Goal: Transaction & Acquisition: Book appointment/travel/reservation

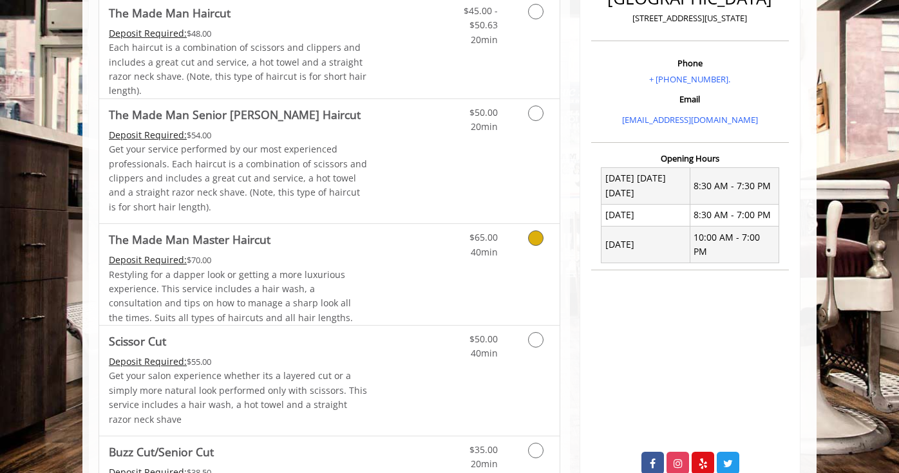
scroll to position [358, 0]
click at [540, 242] on icon "Grooming services" at bounding box center [535, 237] width 15 height 15
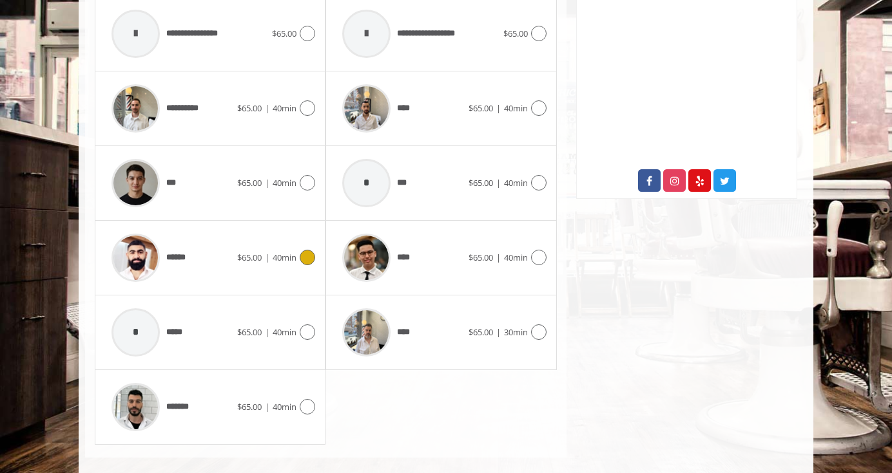
scroll to position [641, 0]
click at [302, 260] on icon at bounding box center [307, 256] width 15 height 15
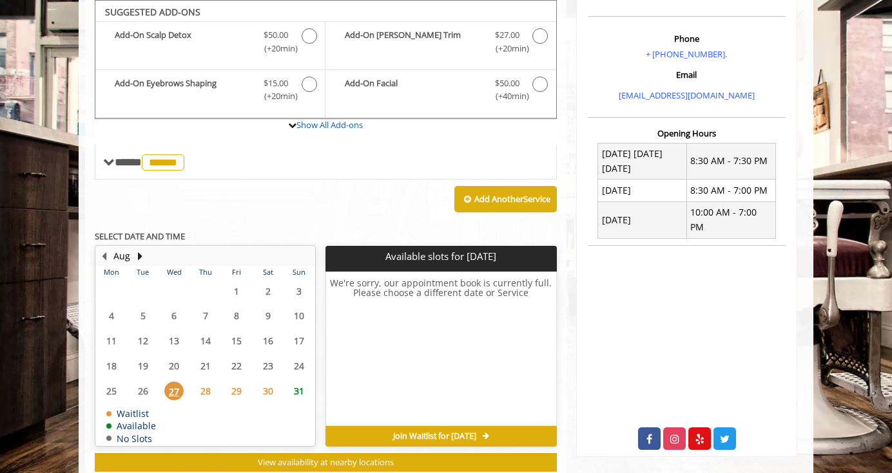
scroll to position [419, 0]
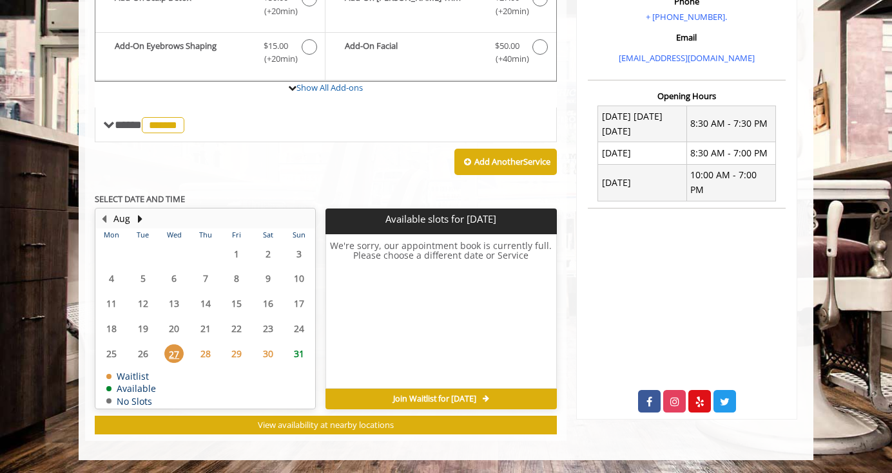
click at [236, 358] on span "29" at bounding box center [236, 354] width 19 height 19
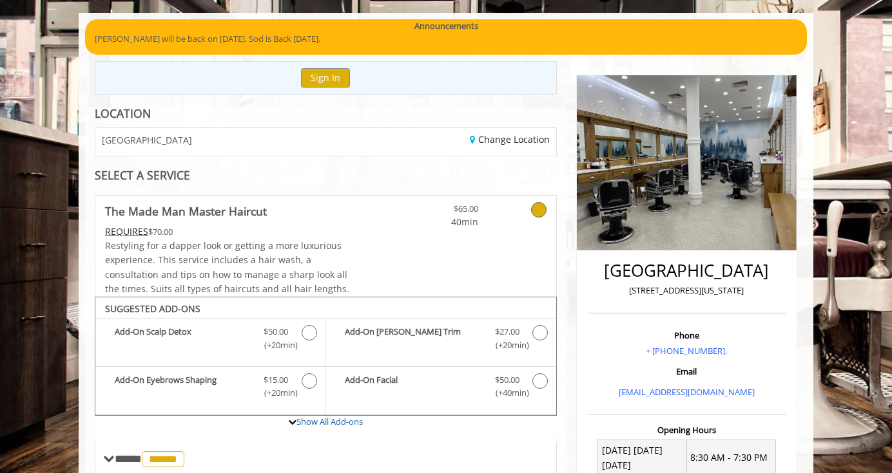
scroll to position [0, 0]
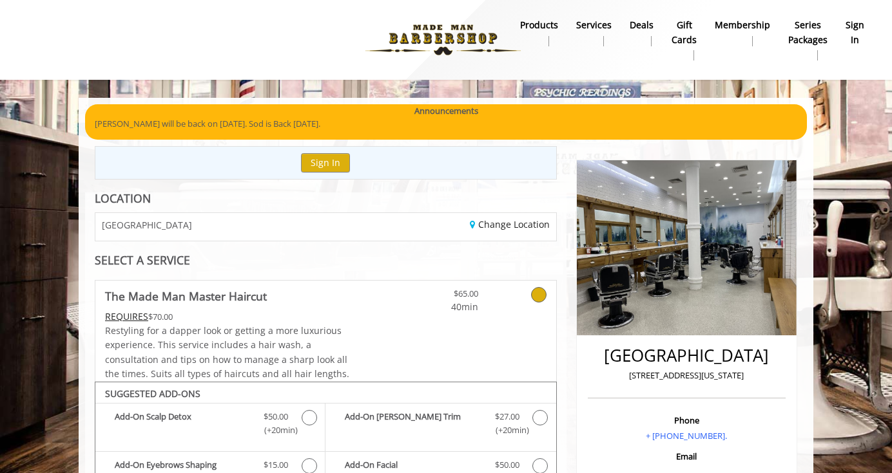
click at [867, 26] on link "sign in" at bounding box center [854, 32] width 37 height 33
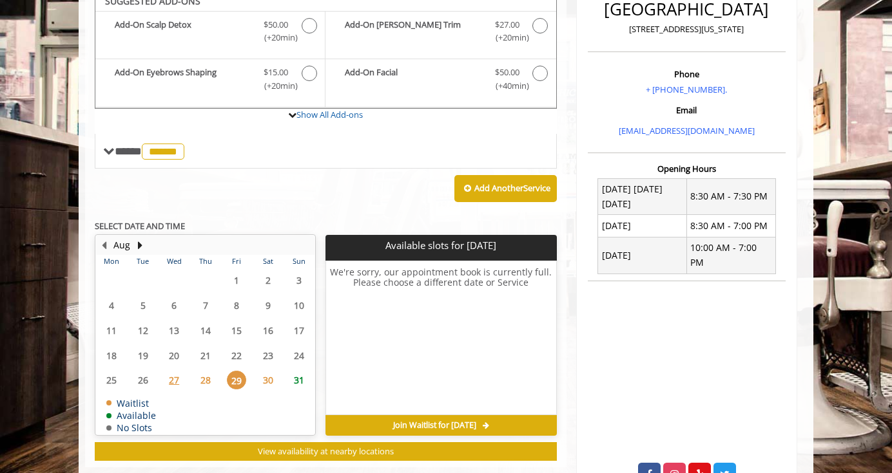
scroll to position [383, 0]
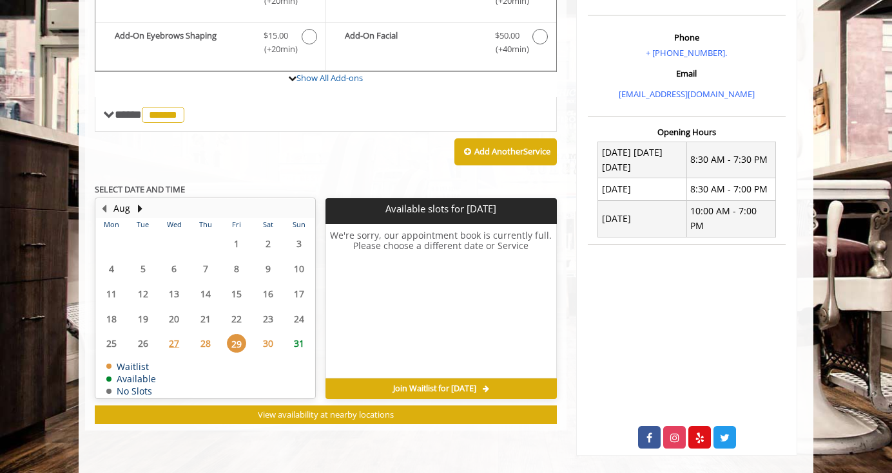
click at [241, 343] on span "29" at bounding box center [236, 343] width 19 height 19
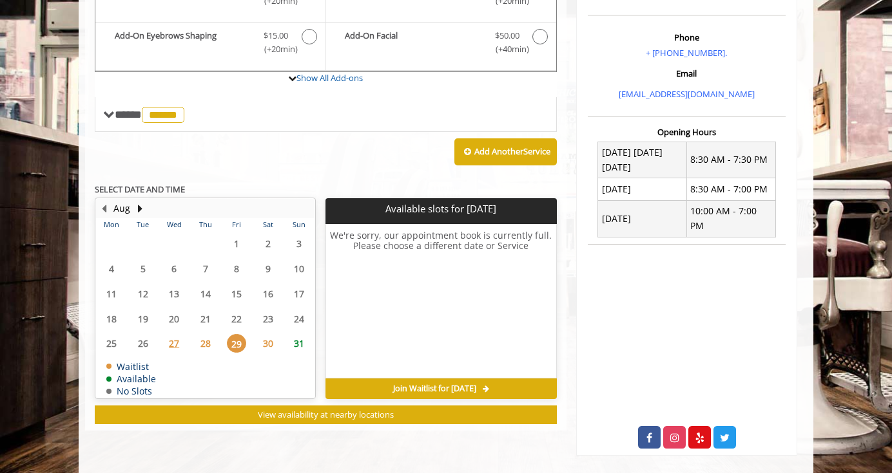
click at [241, 343] on span "29" at bounding box center [236, 343] width 19 height 19
click at [213, 345] on span "28" at bounding box center [205, 343] width 19 height 19
click at [231, 345] on span "29" at bounding box center [236, 343] width 19 height 19
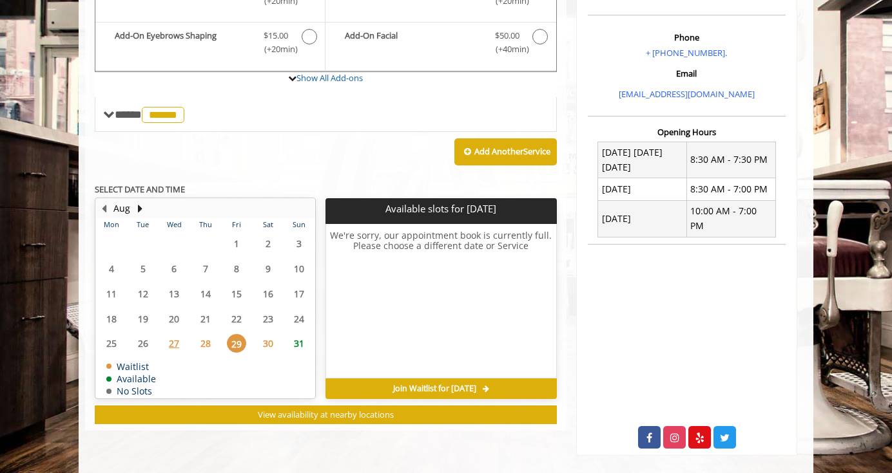
click at [231, 345] on span "29" at bounding box center [236, 343] width 19 height 19
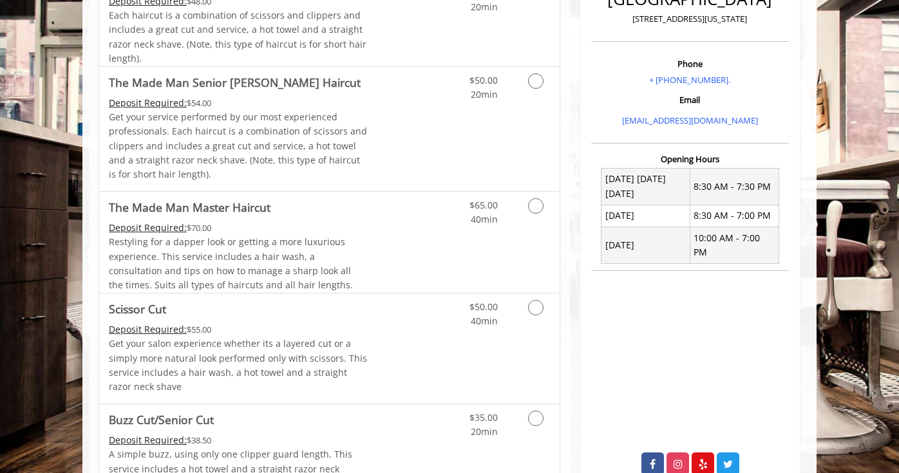
scroll to position [386, 0]
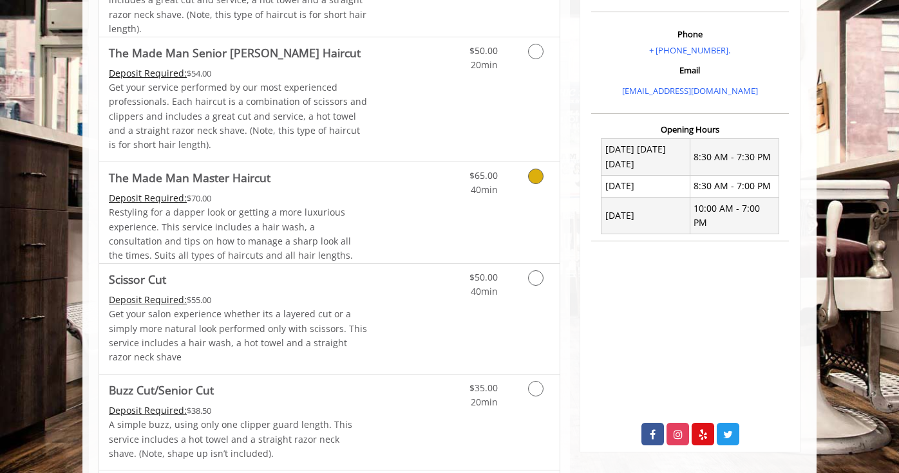
click at [529, 181] on icon "Grooming services" at bounding box center [535, 176] width 15 height 15
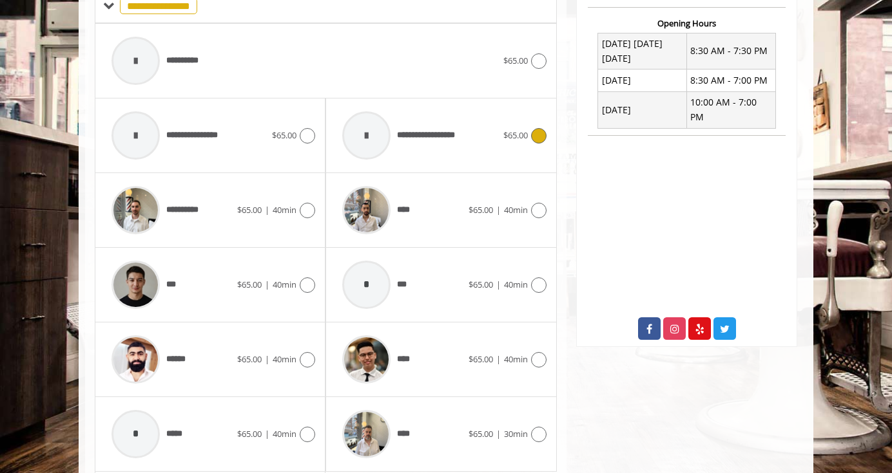
scroll to position [495, 0]
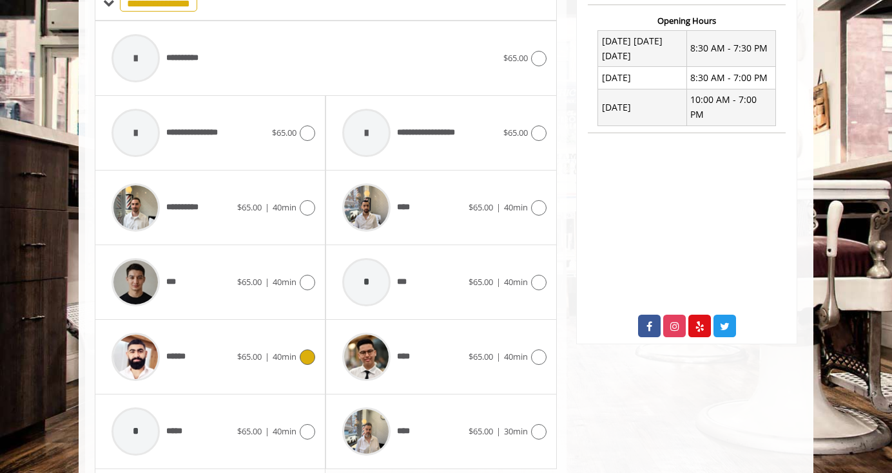
click at [301, 357] on icon at bounding box center [307, 357] width 15 height 15
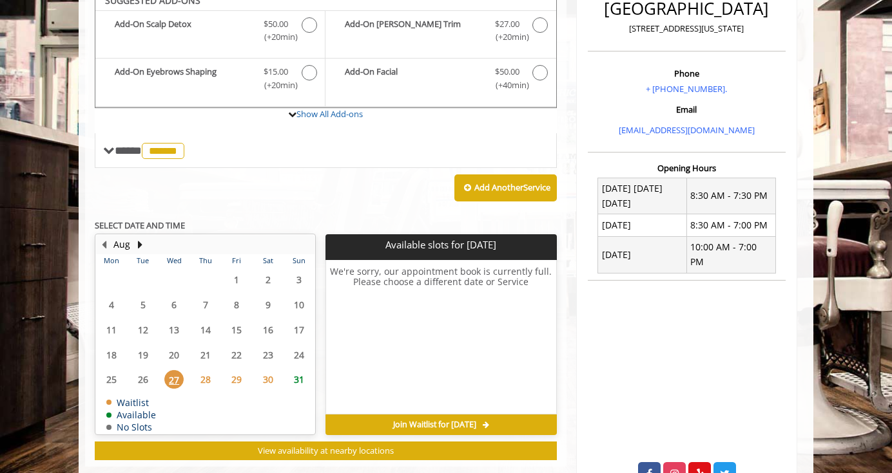
scroll to position [336, 0]
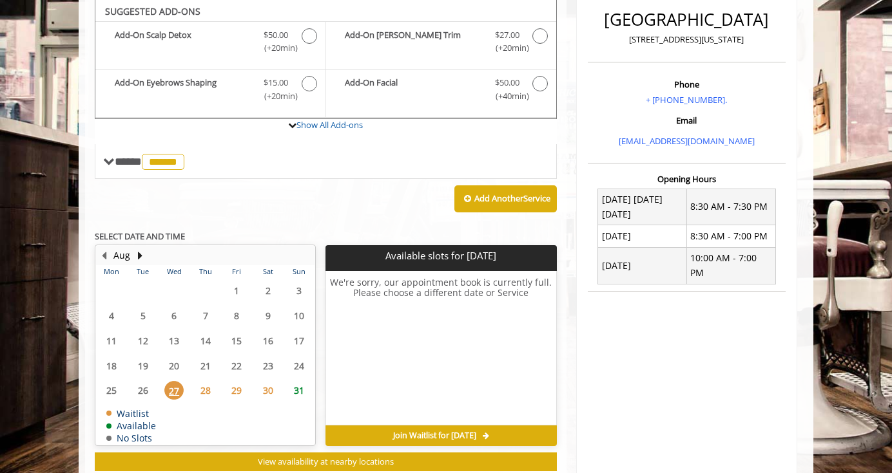
click at [236, 393] on span "29" at bounding box center [236, 390] width 19 height 19
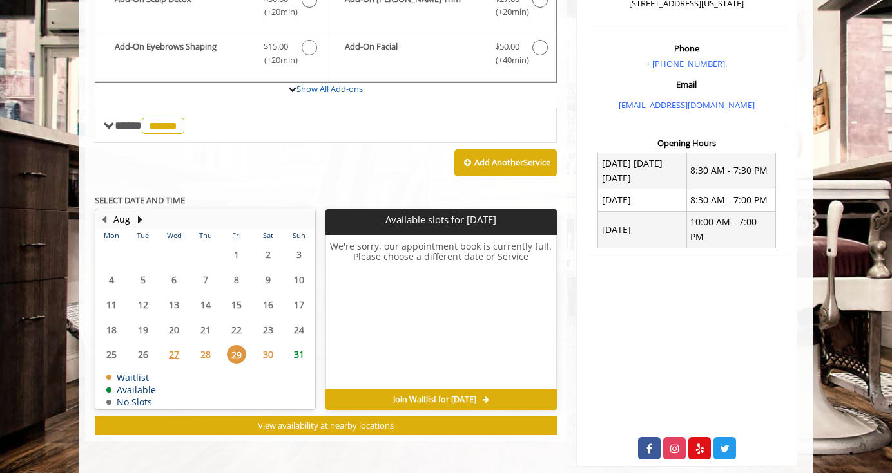
scroll to position [373, 0]
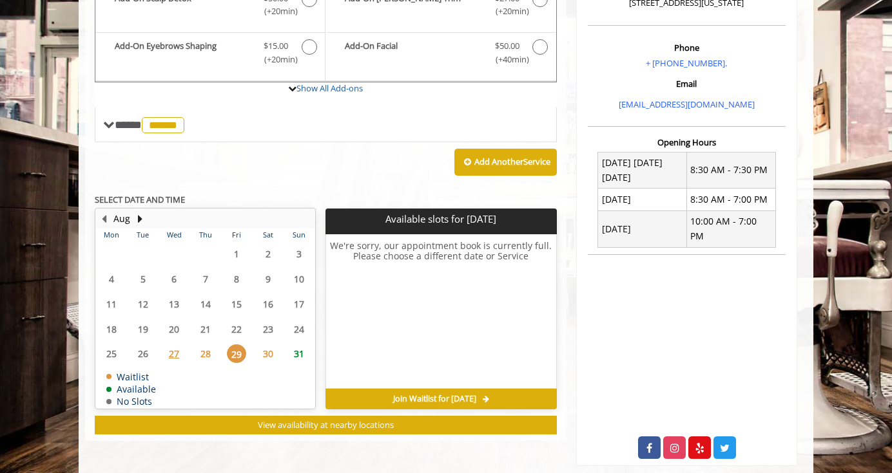
click at [297, 354] on span "31" at bounding box center [298, 354] width 19 height 19
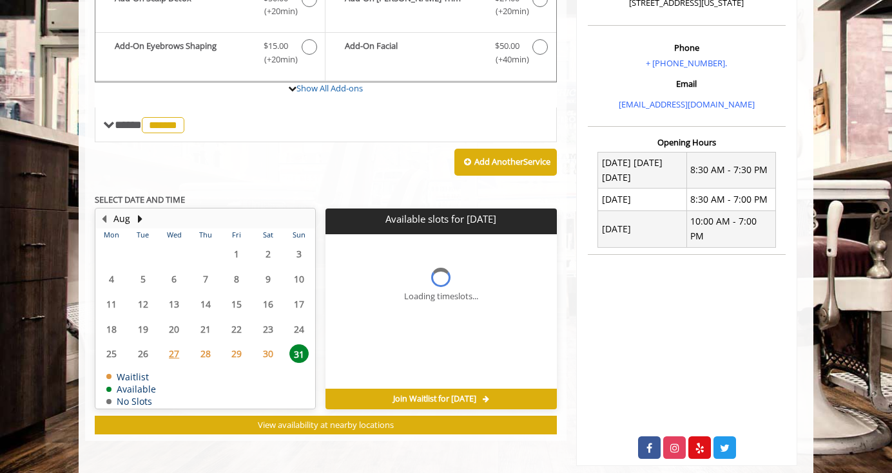
scroll to position [383, 0]
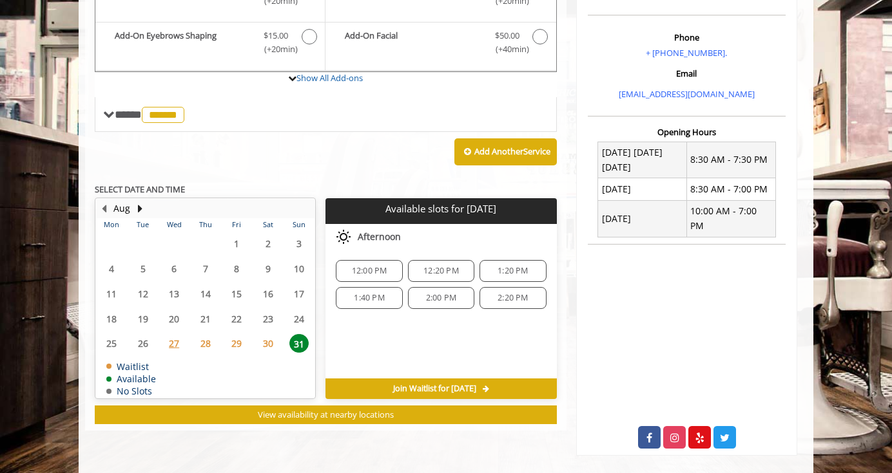
click at [237, 347] on span "29" at bounding box center [236, 343] width 19 height 19
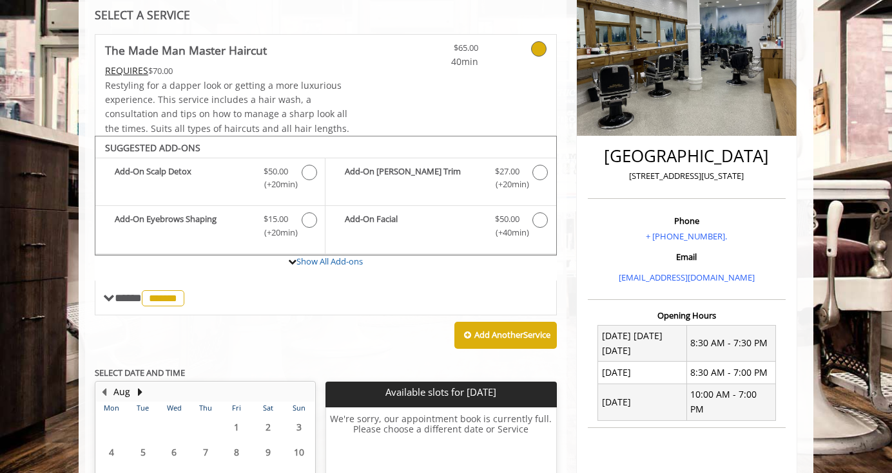
scroll to position [0, 0]
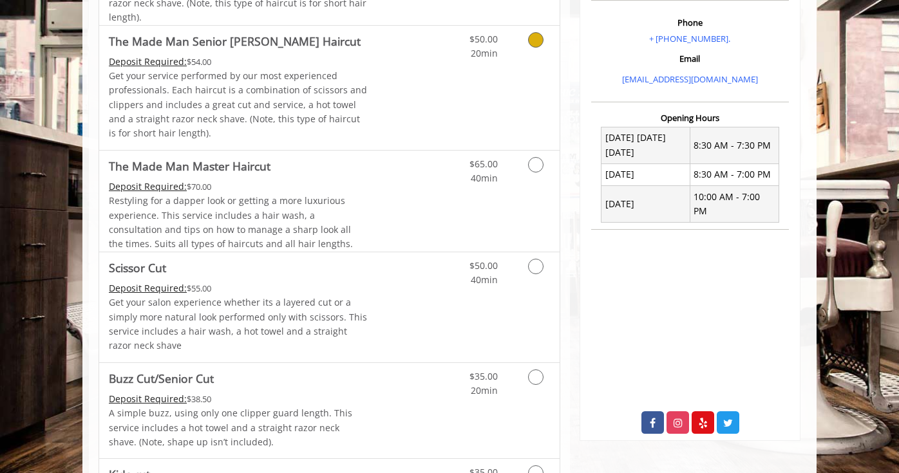
scroll to position [407, 0]
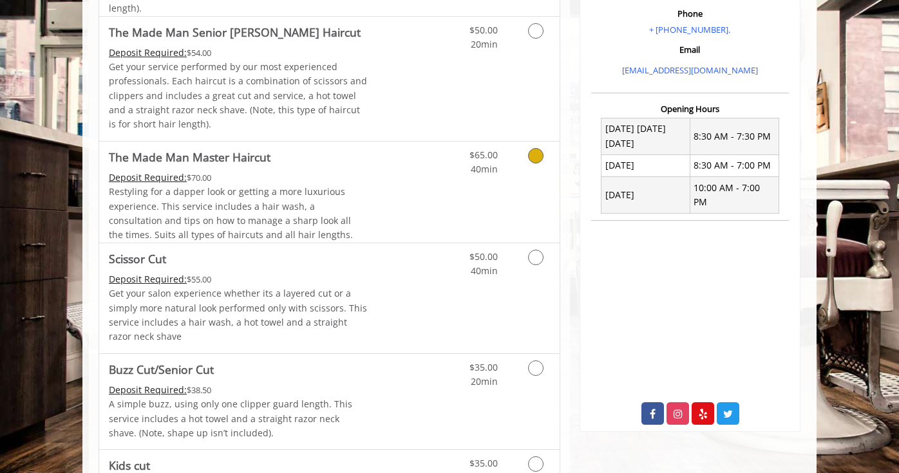
click at [538, 162] on icon "Grooming services" at bounding box center [535, 155] width 15 height 15
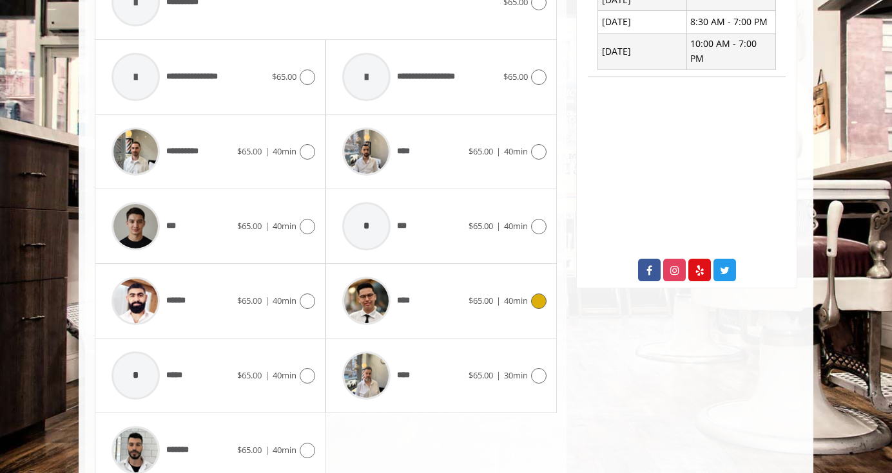
scroll to position [578, 0]
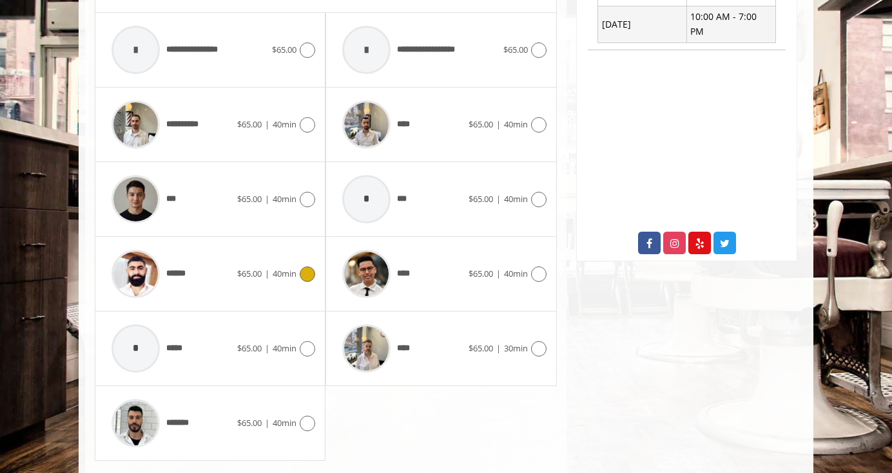
click at [311, 271] on icon at bounding box center [307, 274] width 15 height 15
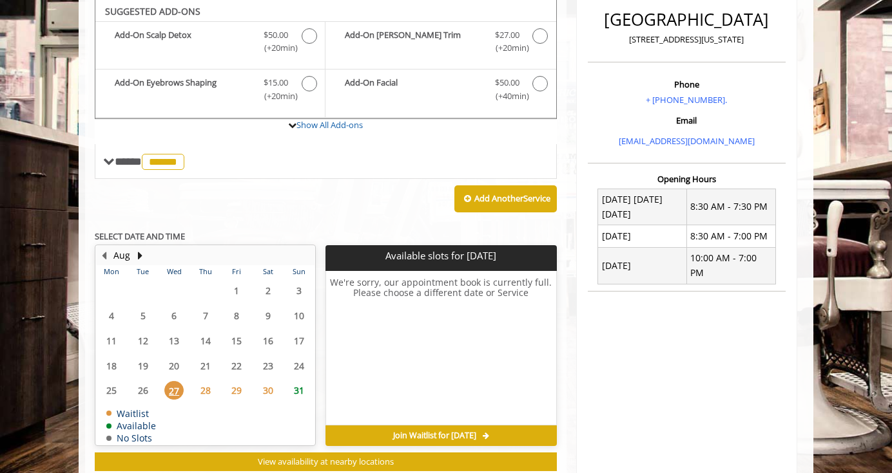
scroll to position [383, 0]
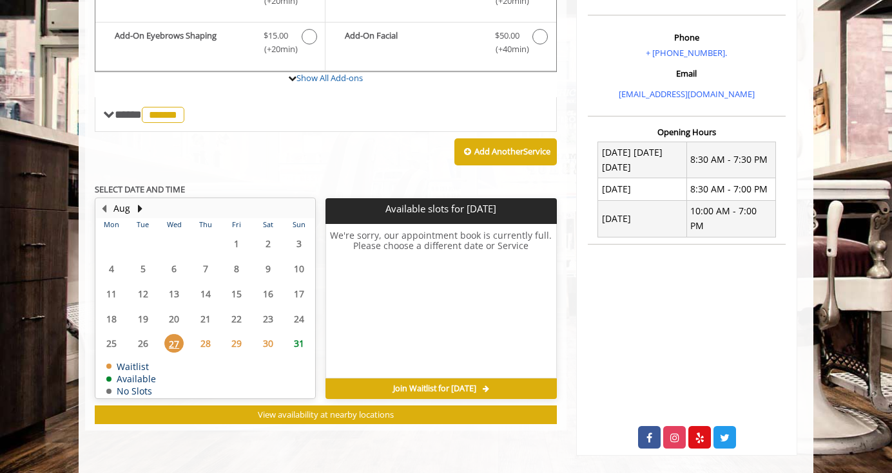
click at [303, 346] on span "31" at bounding box center [298, 343] width 19 height 19
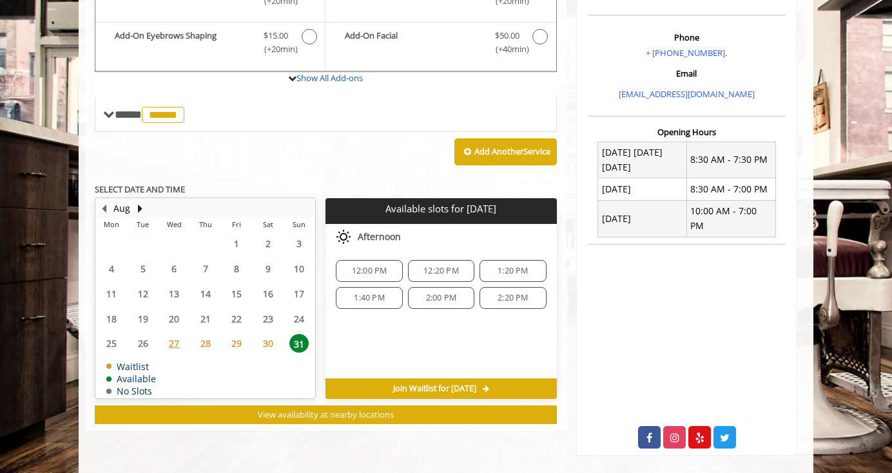
click at [238, 348] on span "29" at bounding box center [236, 343] width 19 height 19
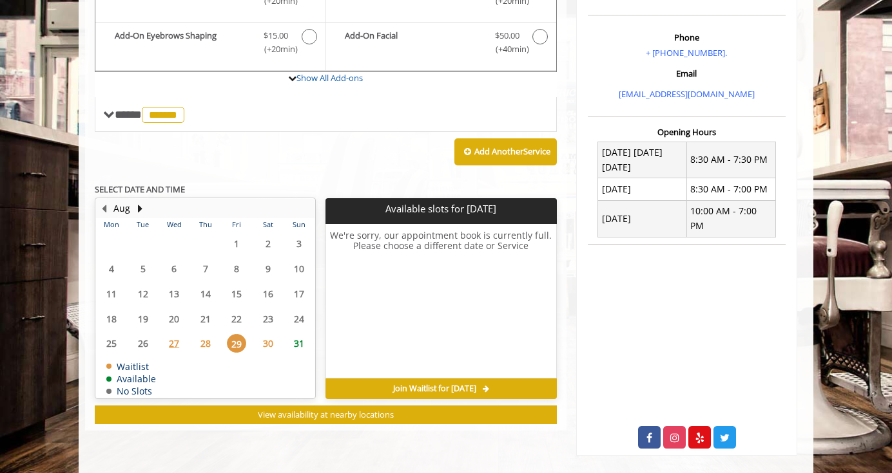
scroll to position [0, 0]
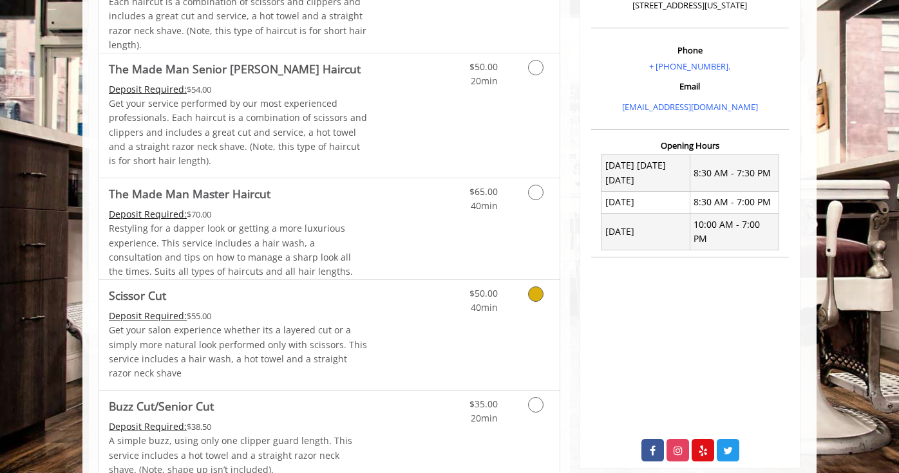
scroll to position [366, 0]
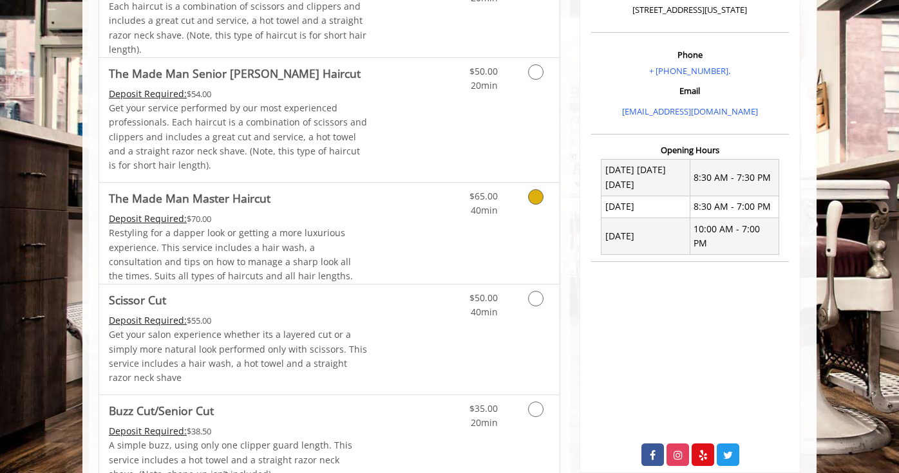
click at [538, 211] on link "Grooming services" at bounding box center [533, 200] width 33 height 35
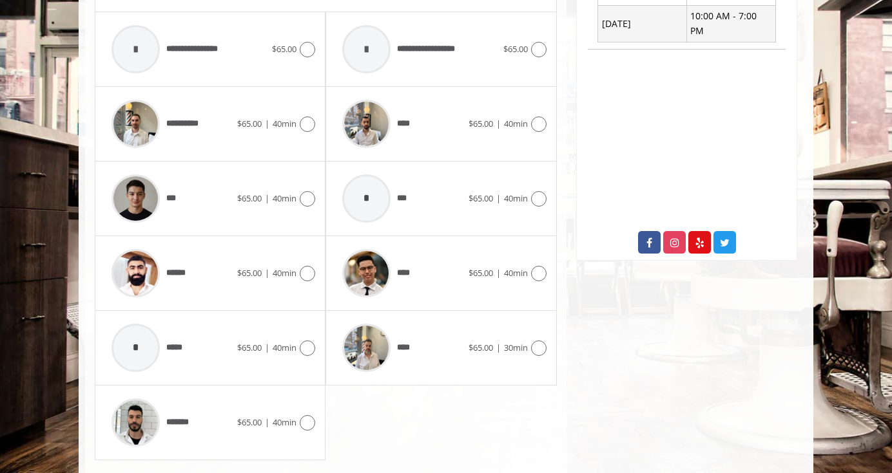
scroll to position [580, 0]
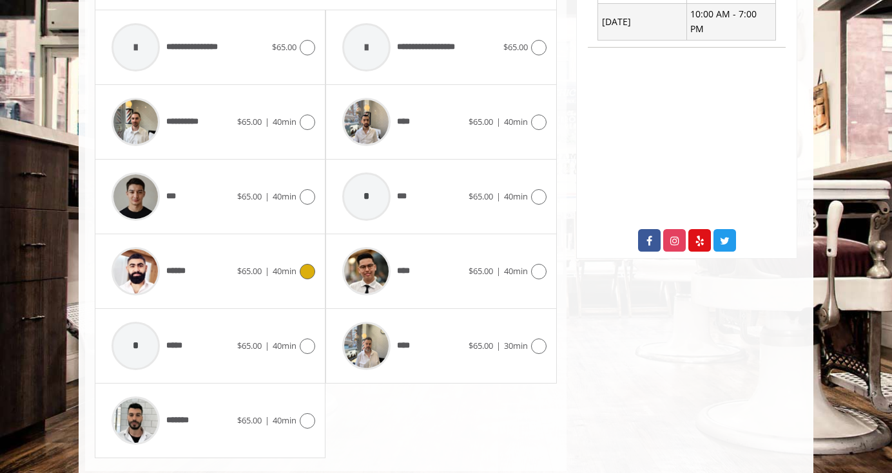
click at [292, 269] on span "40min" at bounding box center [284, 271] width 24 height 12
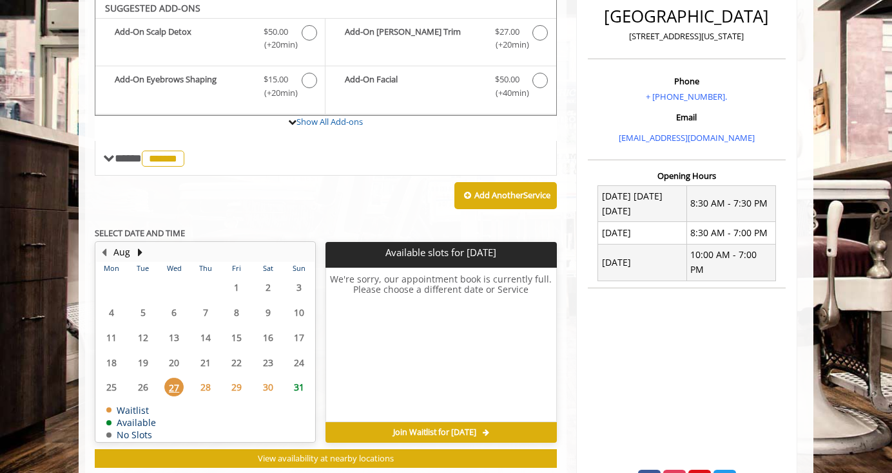
scroll to position [336, 0]
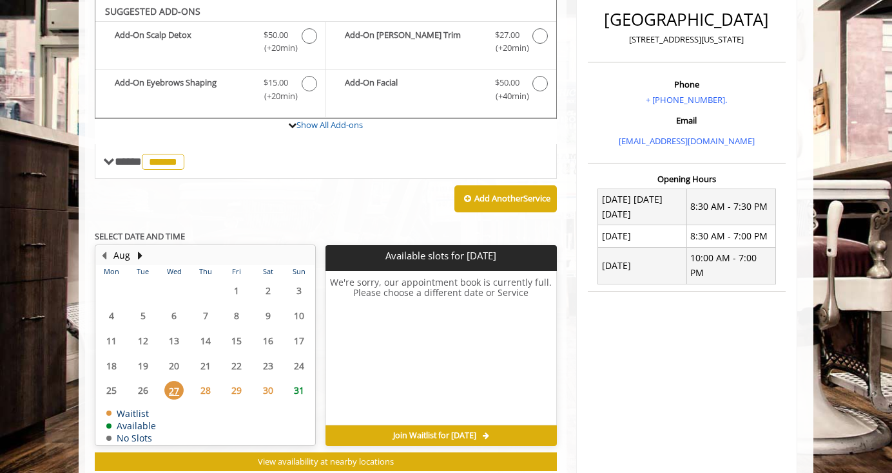
click at [239, 382] on span "29" at bounding box center [236, 390] width 19 height 19
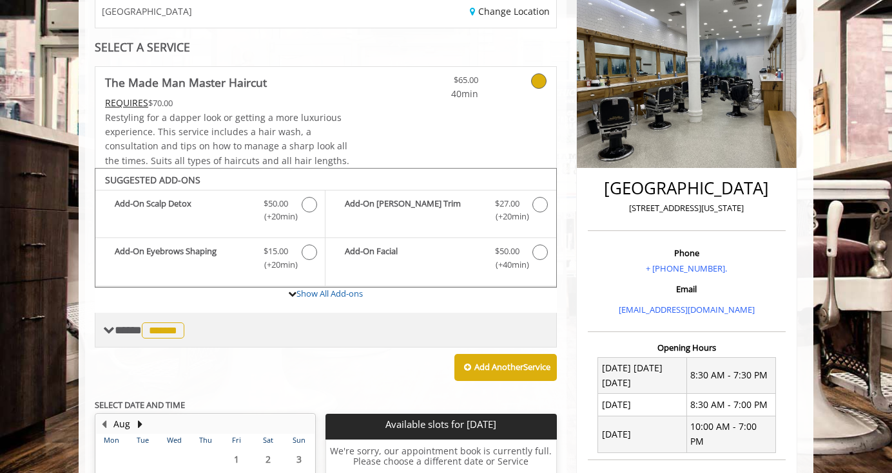
scroll to position [383, 0]
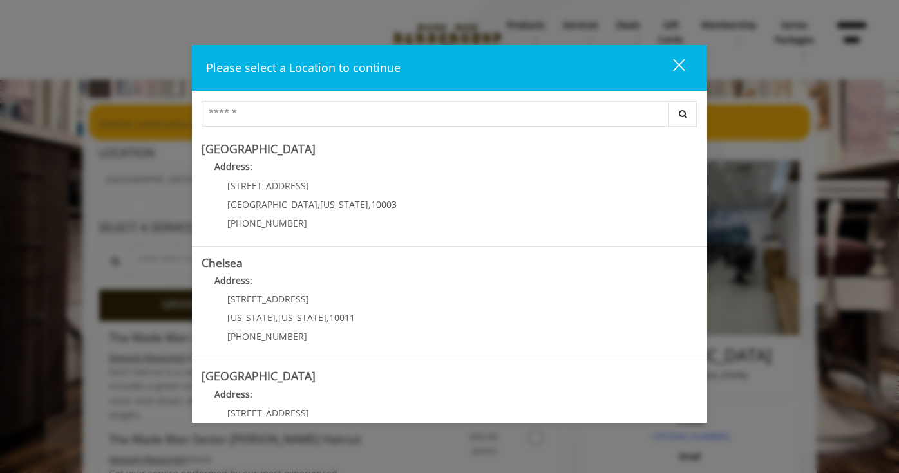
click at [684, 68] on button "close" at bounding box center [671, 68] width 44 height 26
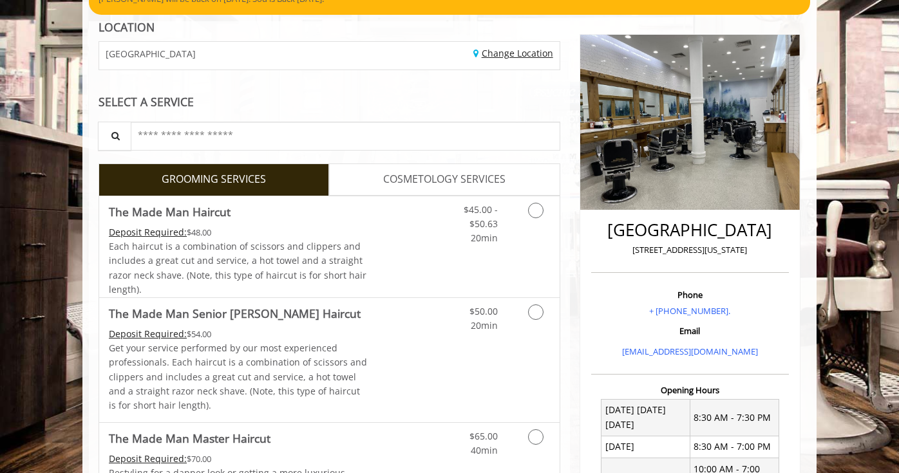
scroll to position [131, 0]
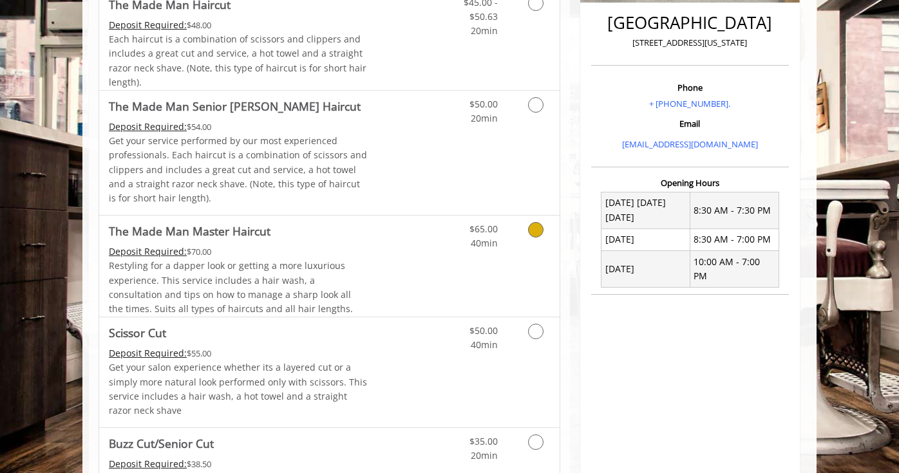
click at [542, 227] on icon "Grooming services" at bounding box center [535, 229] width 15 height 15
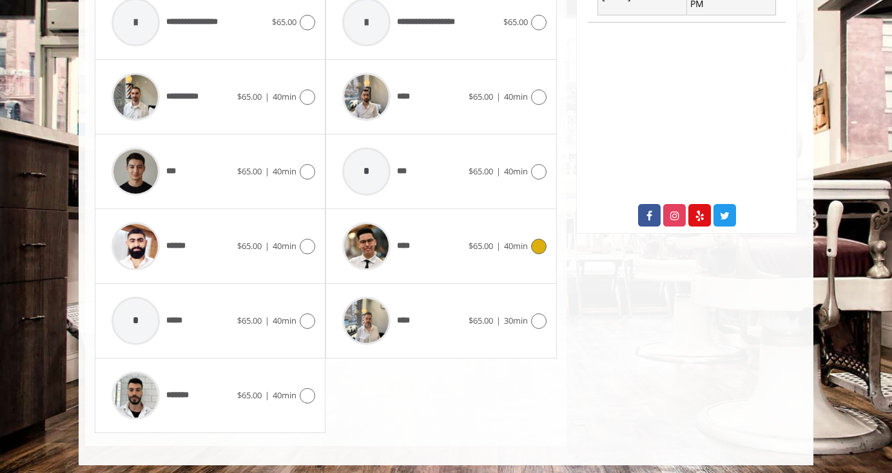
scroll to position [611, 0]
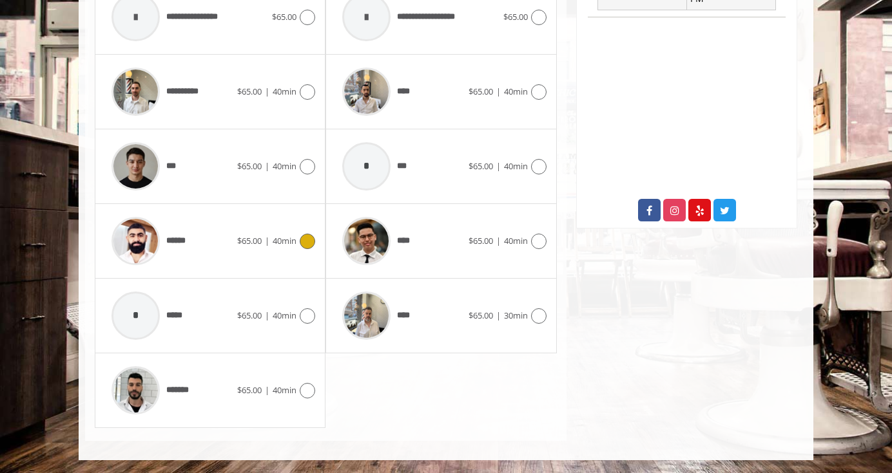
click at [301, 248] on div at bounding box center [305, 241] width 19 height 15
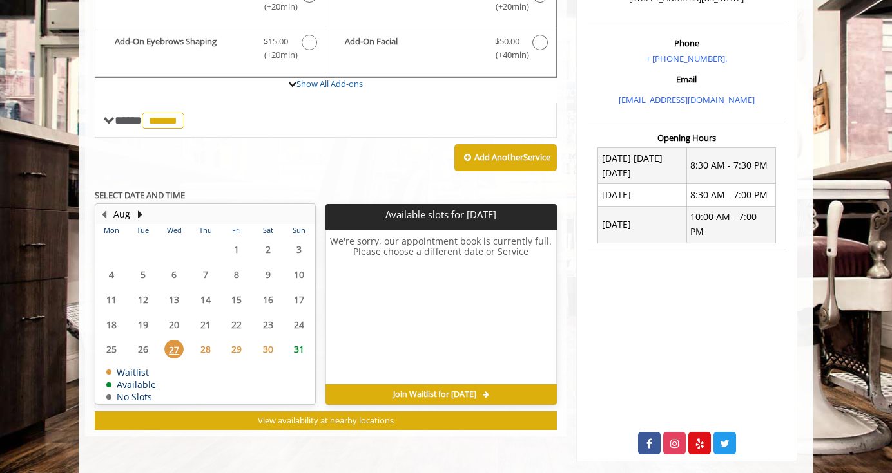
scroll to position [383, 0]
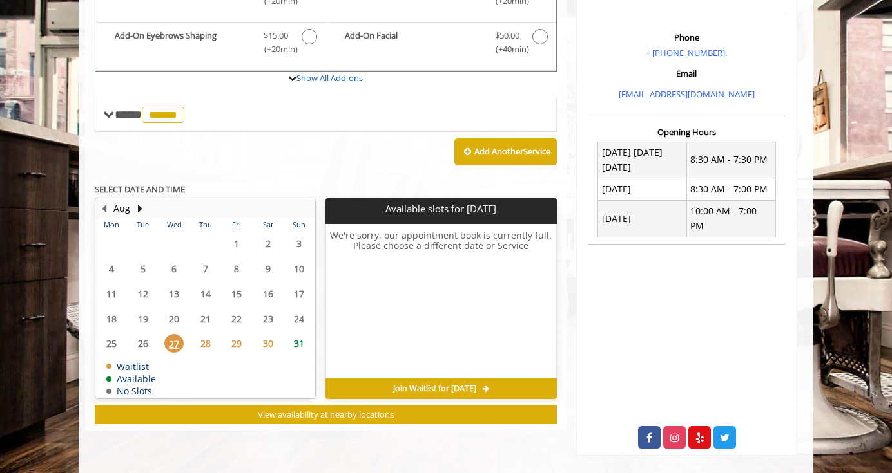
click at [298, 341] on span "31" at bounding box center [298, 343] width 19 height 19
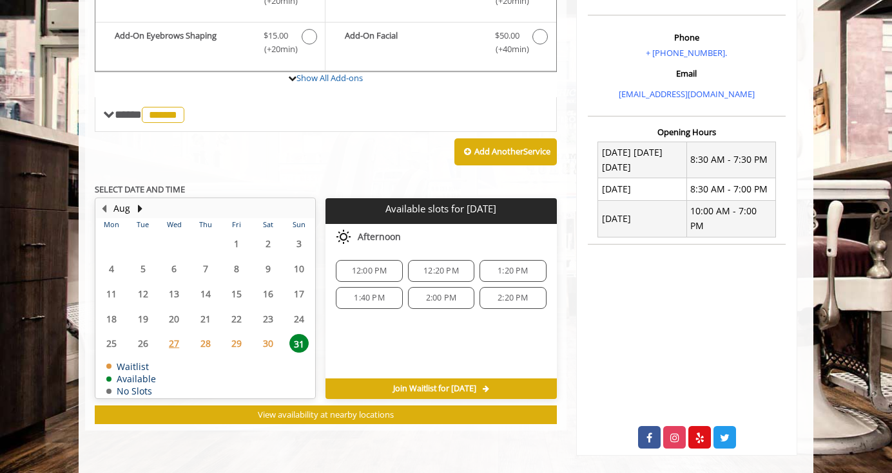
click at [237, 345] on span "29" at bounding box center [236, 343] width 19 height 19
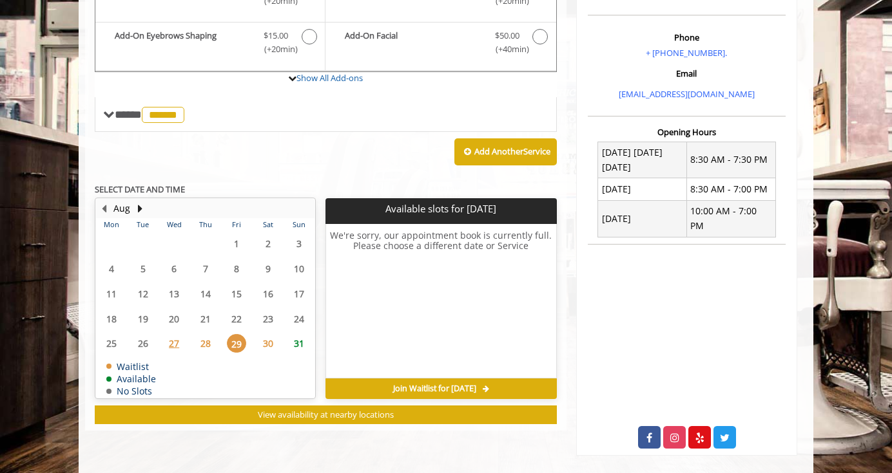
click at [452, 392] on span "Join Waitlist for [DATE]" at bounding box center [434, 389] width 83 height 10
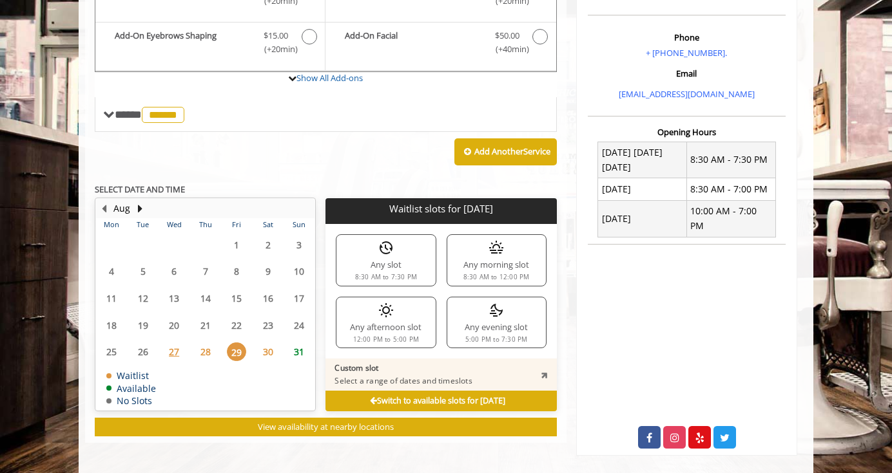
click at [390, 323] on div "Any afternoon slot 12:00 PM to 5:00 PM" at bounding box center [386, 323] width 100 height 52
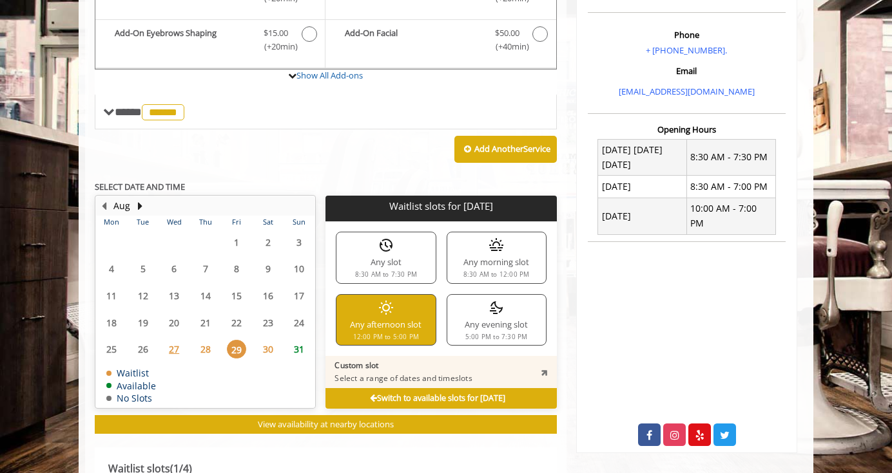
scroll to position [385, 0]
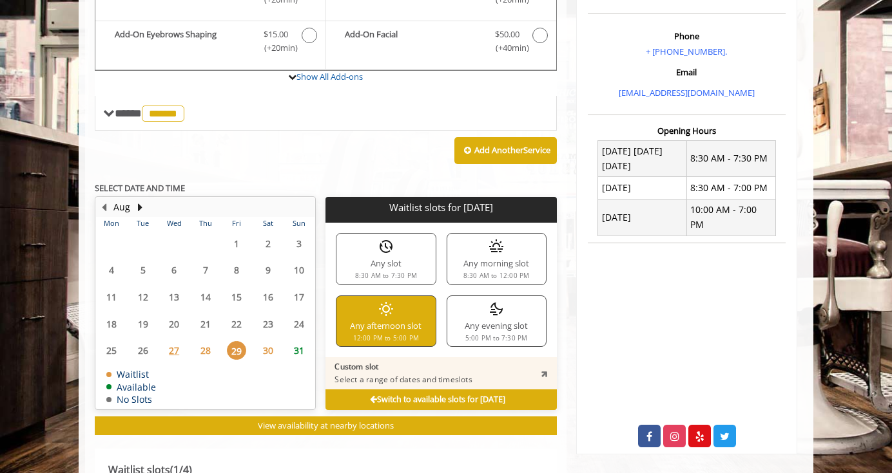
click at [207, 352] on span "28" at bounding box center [205, 350] width 19 height 19
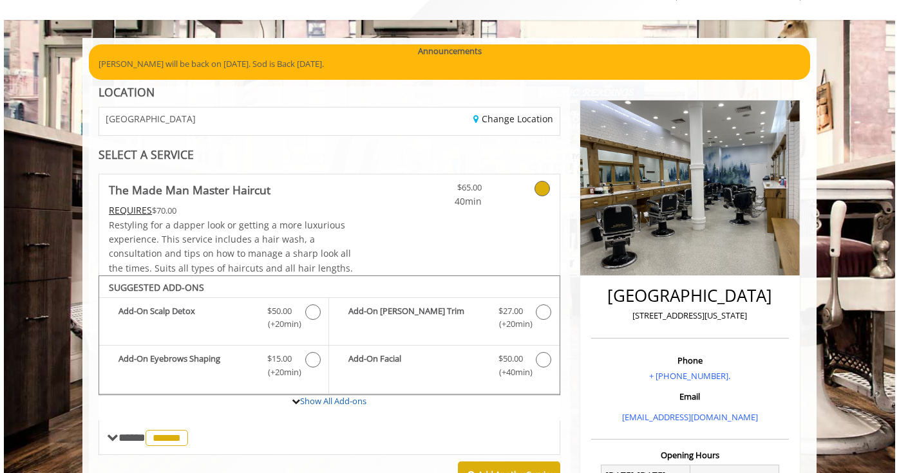
scroll to position [0, 0]
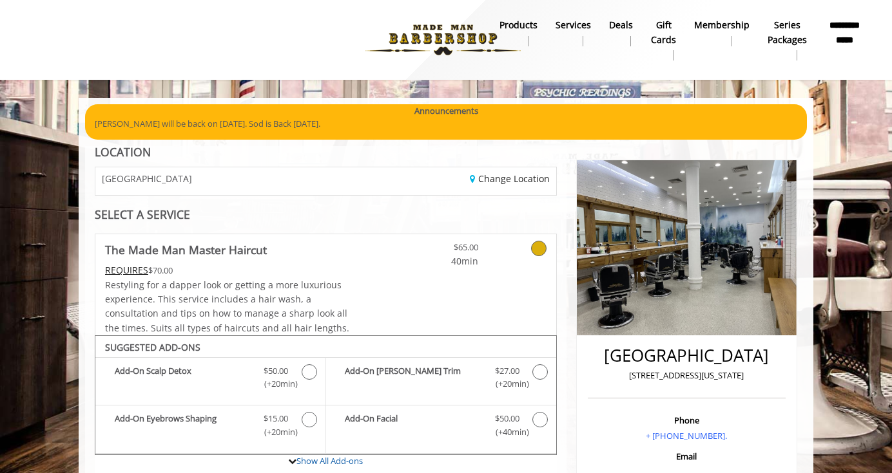
click at [855, 37] on b "**********" at bounding box center [844, 32] width 39 height 29
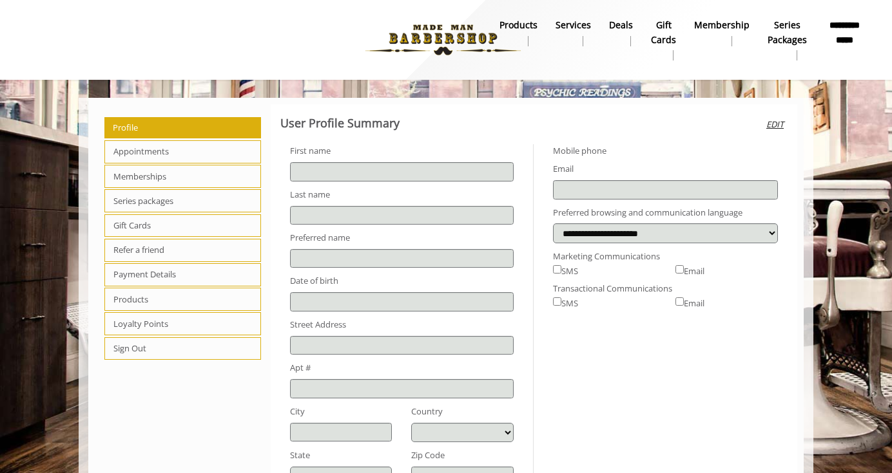
type input "******"
type input "********"
type input "**********"
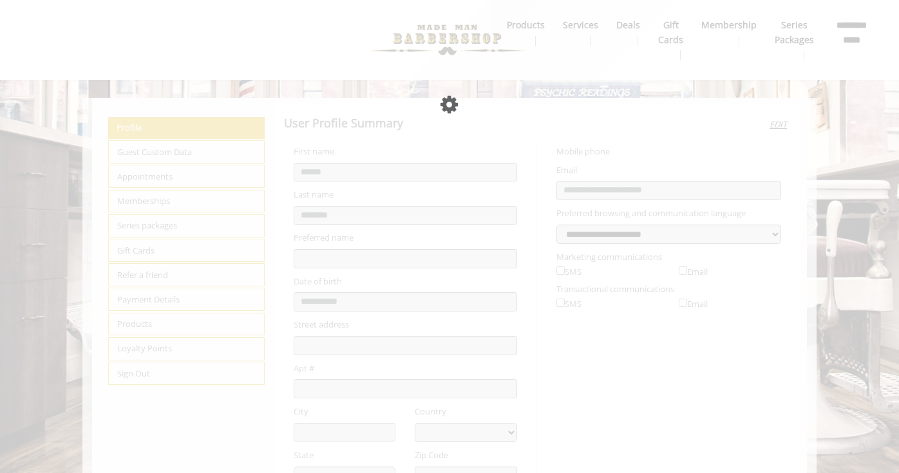
select select "***"
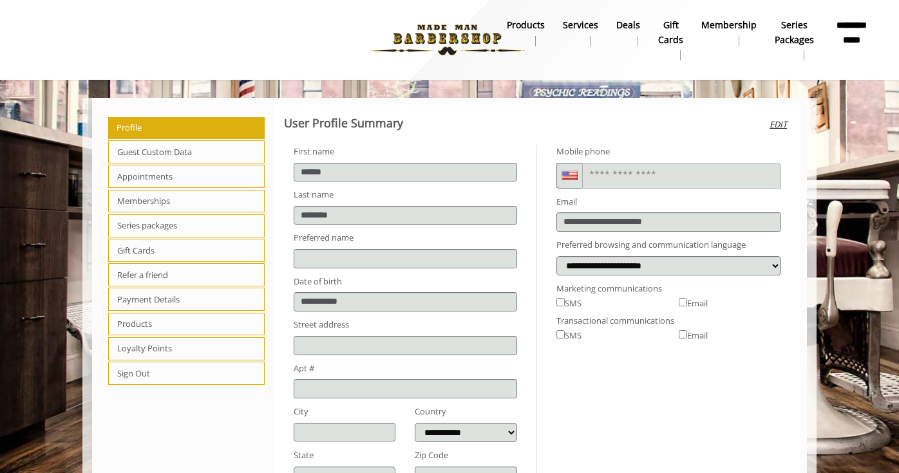
click at [537, 26] on b "products" at bounding box center [526, 25] width 38 height 14
click at [583, 21] on b "Services" at bounding box center [580, 25] width 35 height 14
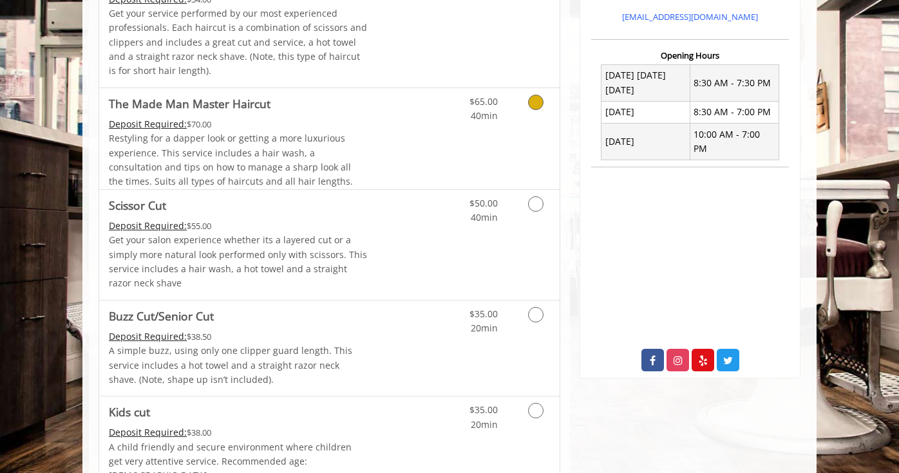
scroll to position [463, 0]
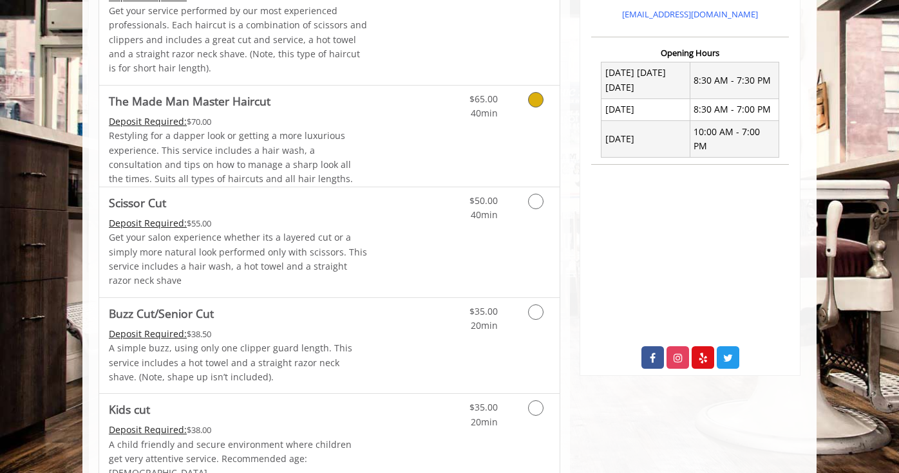
click at [540, 109] on link "Grooming services" at bounding box center [533, 103] width 33 height 35
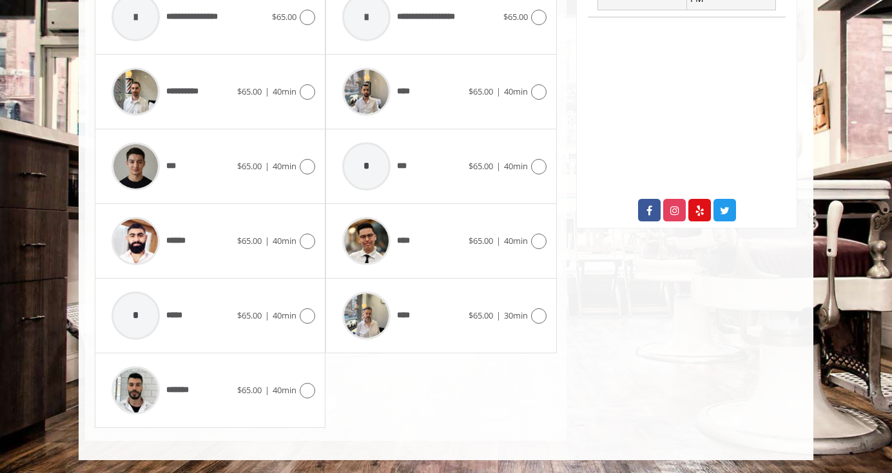
scroll to position [609, 0]
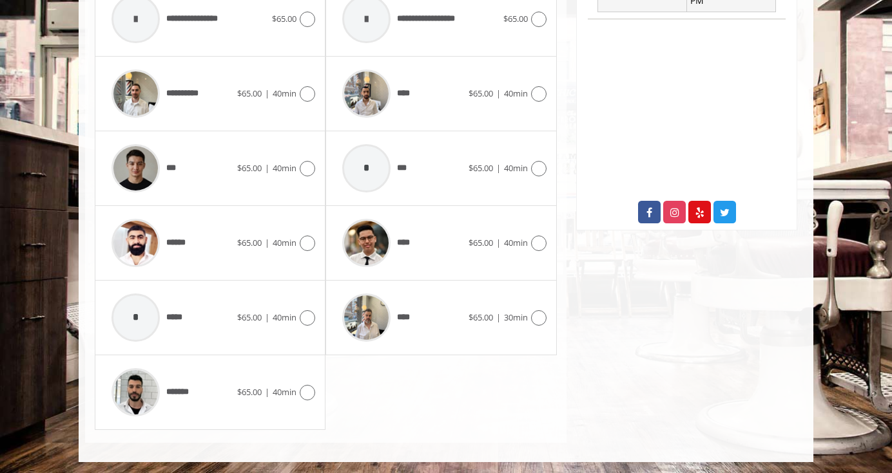
click at [316, 245] on div "****** $65.00 | 40min" at bounding box center [210, 243] width 231 height 75
click at [310, 246] on icon at bounding box center [307, 243] width 15 height 15
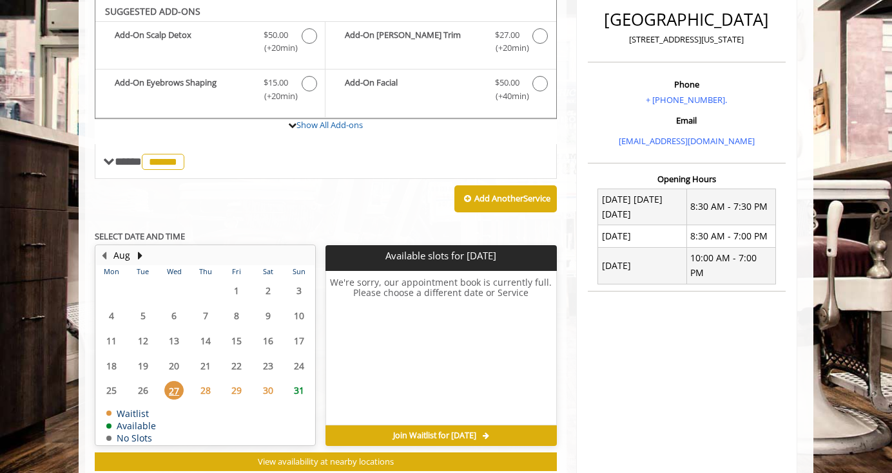
scroll to position [383, 0]
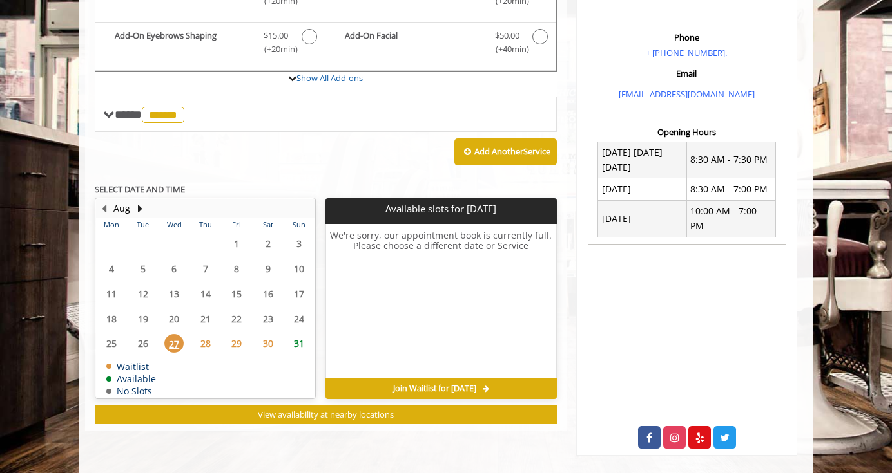
click at [301, 350] on span "31" at bounding box center [298, 343] width 19 height 19
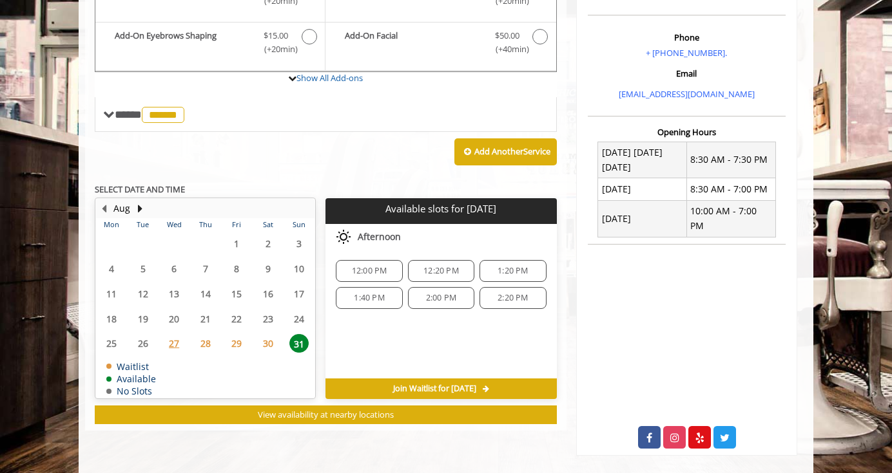
click at [233, 346] on span "29" at bounding box center [236, 343] width 19 height 19
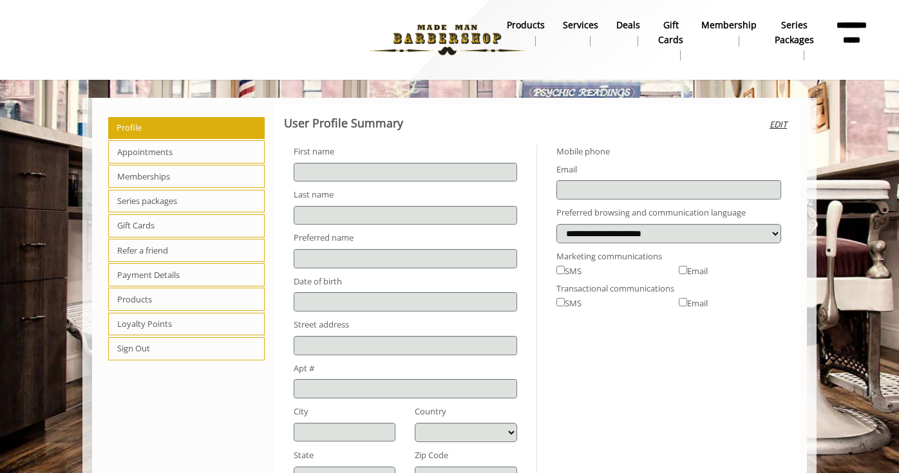
type input "******"
type input "********"
type input "**********"
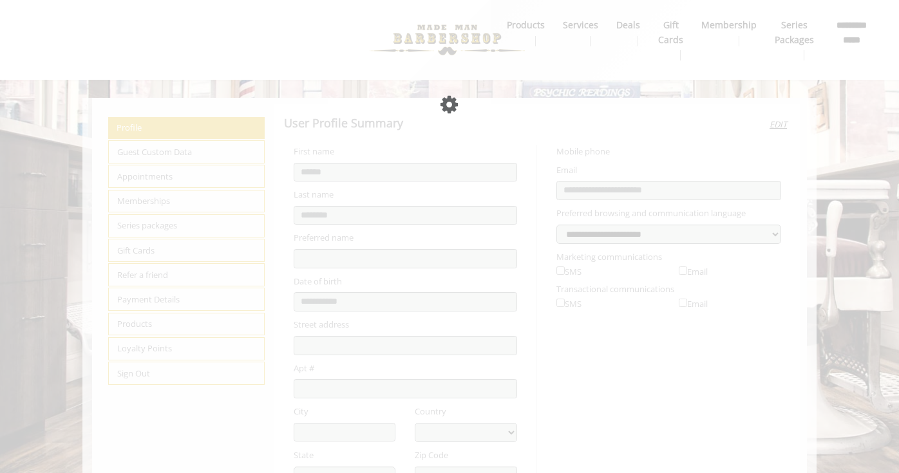
select select "***"
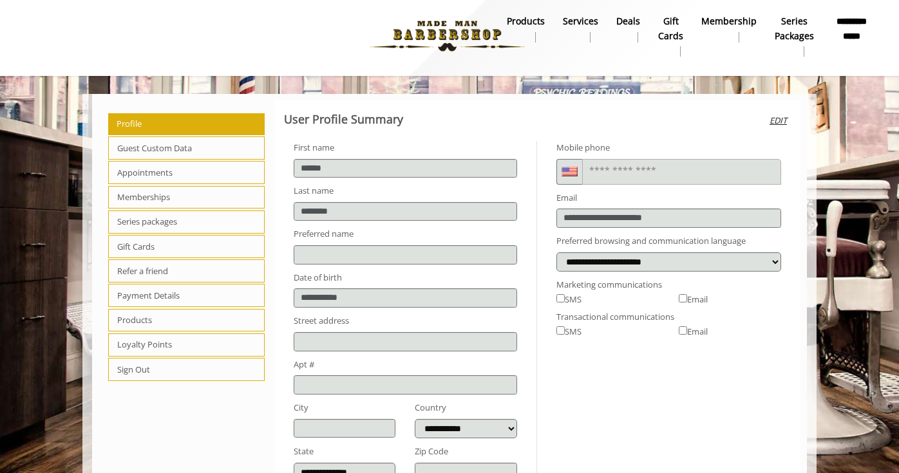
scroll to position [5, 0]
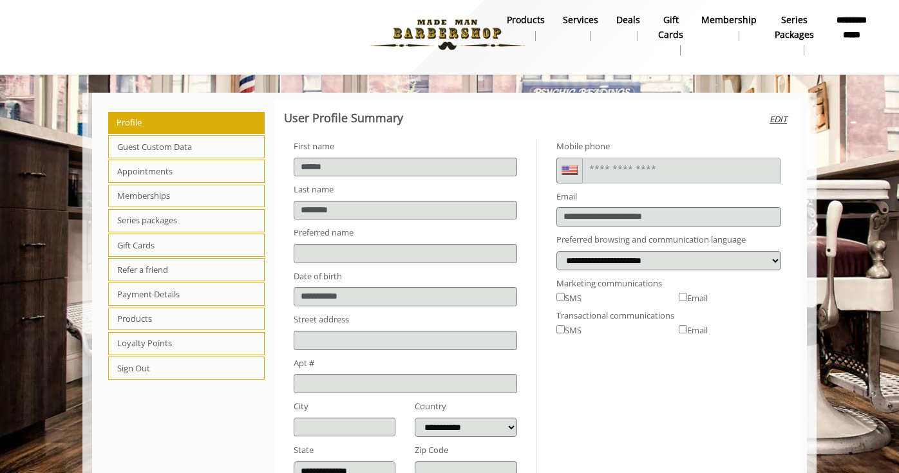
click at [186, 170] on span "Appointments" at bounding box center [186, 171] width 157 height 23
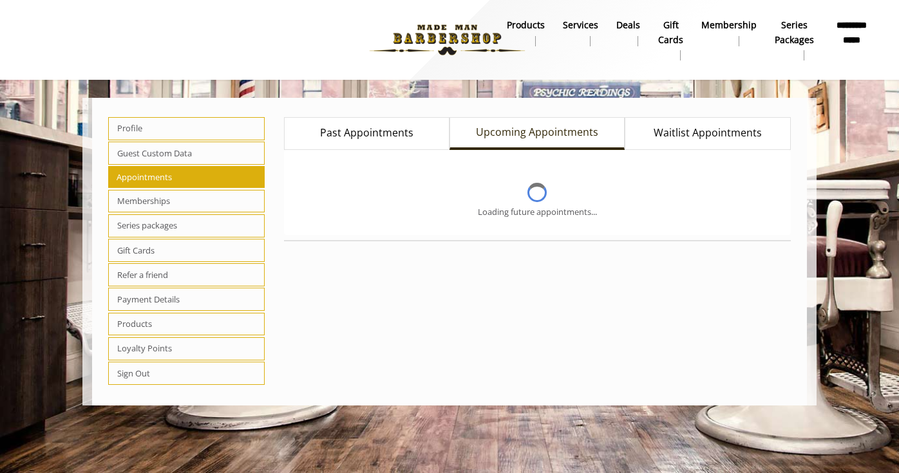
scroll to position [0, 0]
click at [369, 137] on span "Past Appointments" at bounding box center [366, 133] width 93 height 17
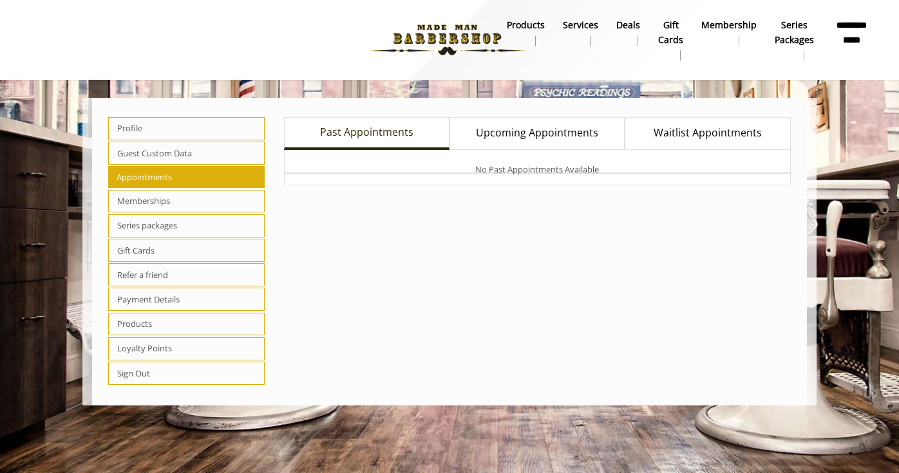
click at [674, 140] on span "Waitlist Appointments" at bounding box center [708, 133] width 108 height 17
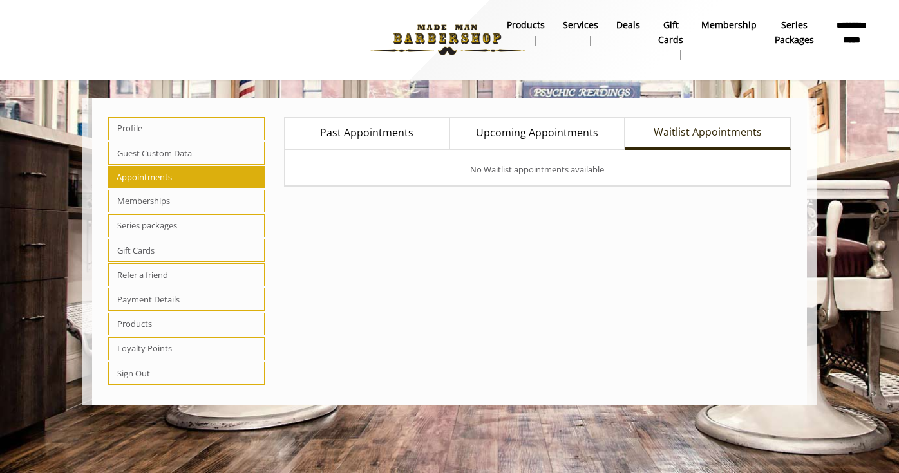
click at [518, 128] on span "Upcoming Appointments" at bounding box center [537, 133] width 122 height 17
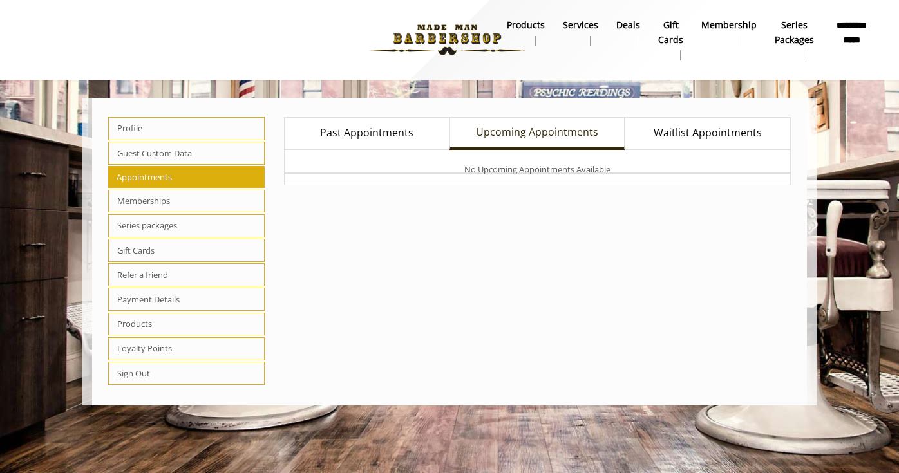
click at [402, 138] on span "Past Appointments" at bounding box center [366, 133] width 93 height 17
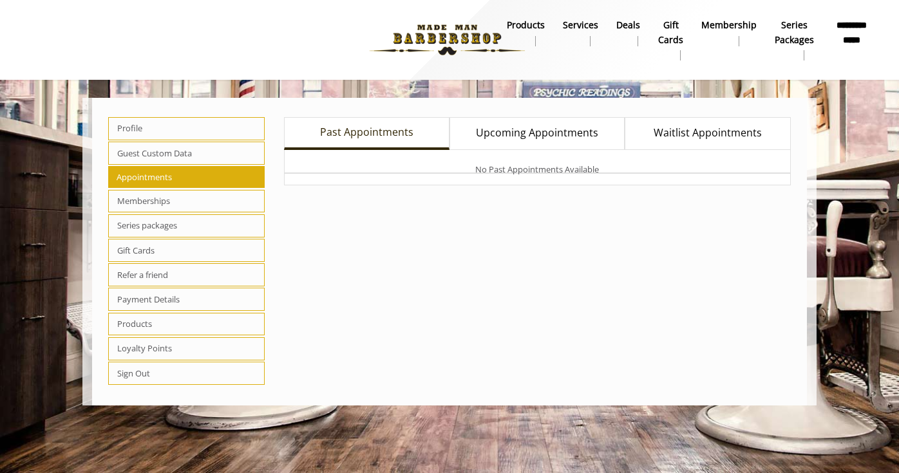
click at [195, 131] on span "Profile" at bounding box center [186, 128] width 157 height 23
select select "***"
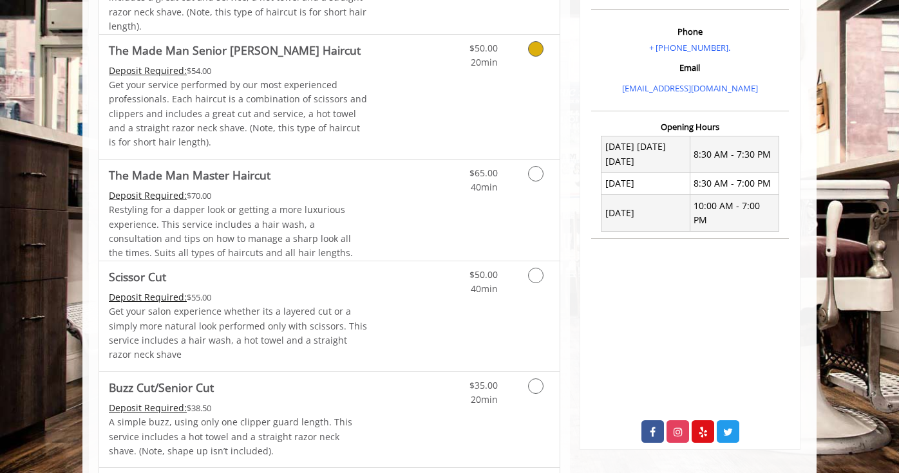
scroll to position [495, 0]
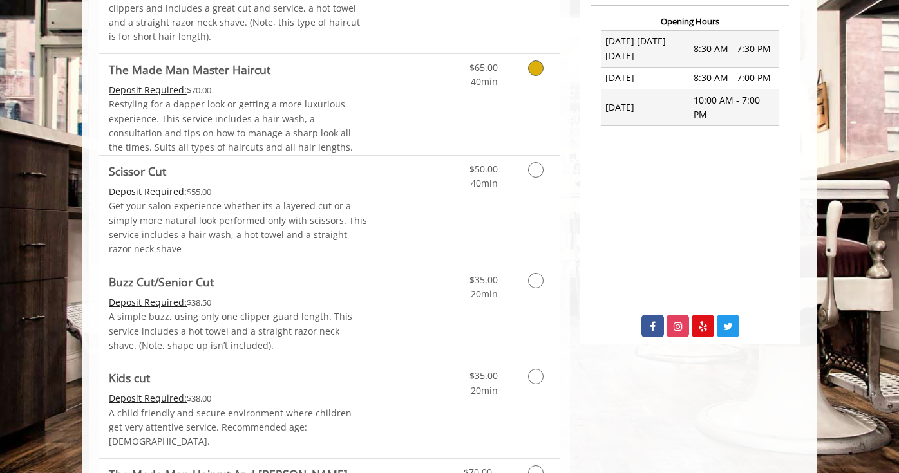
click at [535, 70] on icon "Grooming services" at bounding box center [535, 68] width 15 height 15
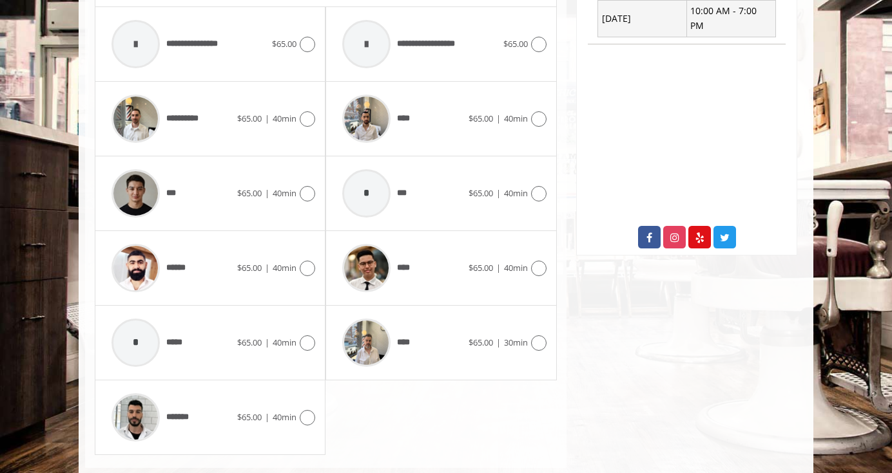
scroll to position [595, 0]
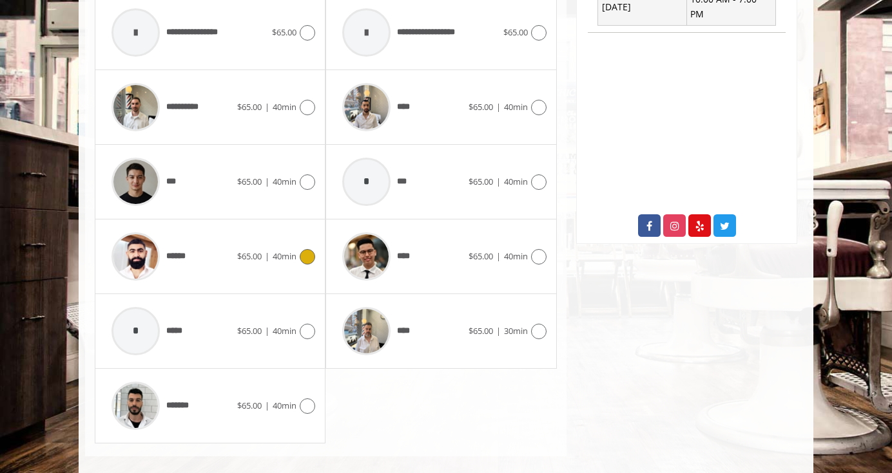
click at [306, 259] on icon at bounding box center [307, 256] width 15 height 15
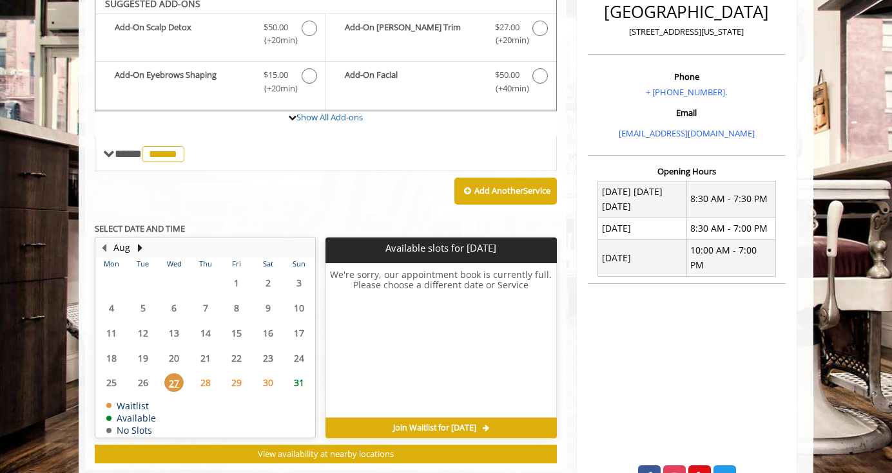
scroll to position [336, 0]
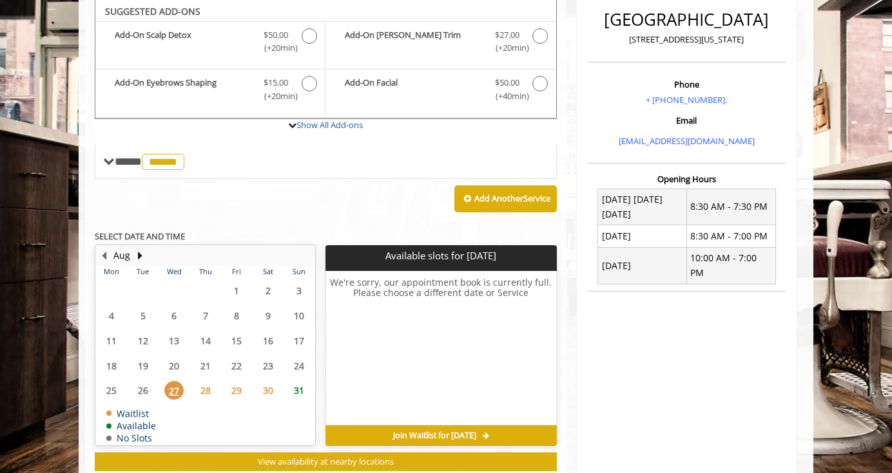
click at [302, 387] on span "31" at bounding box center [298, 390] width 19 height 19
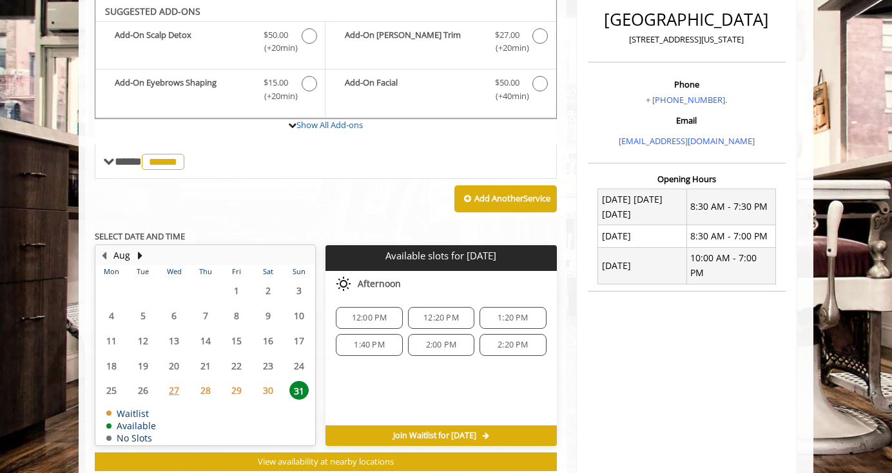
scroll to position [383, 0]
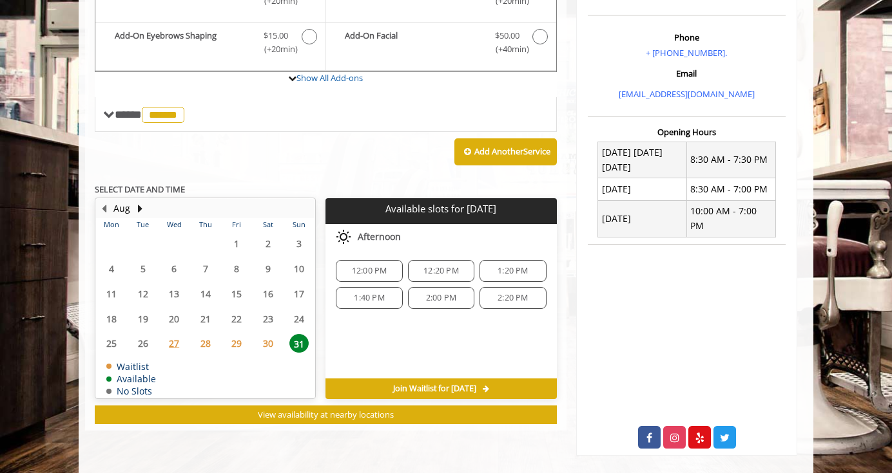
click at [233, 343] on span "29" at bounding box center [236, 343] width 19 height 19
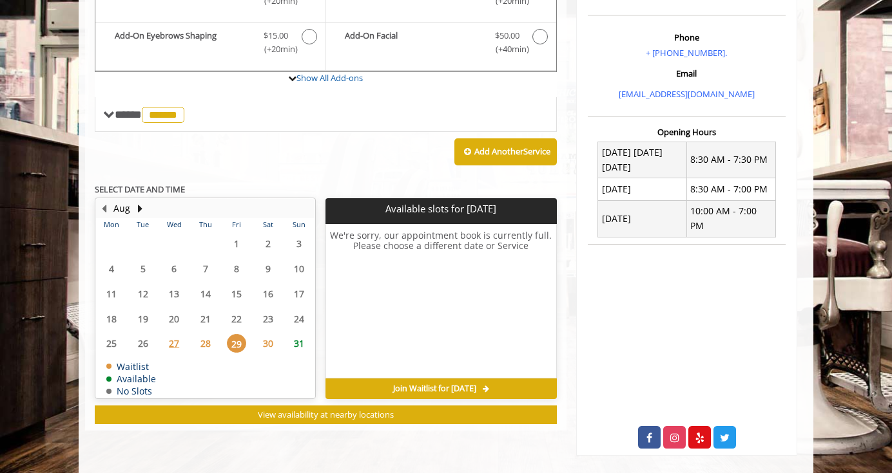
scroll to position [372, 0]
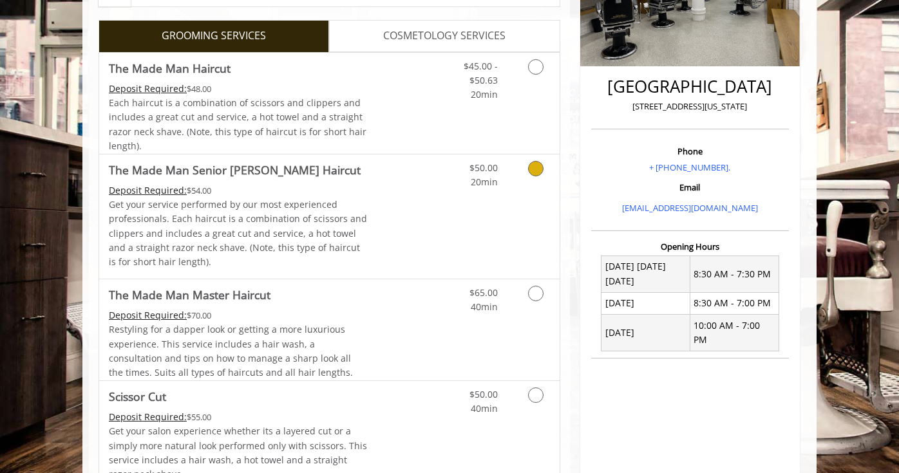
scroll to position [372, 0]
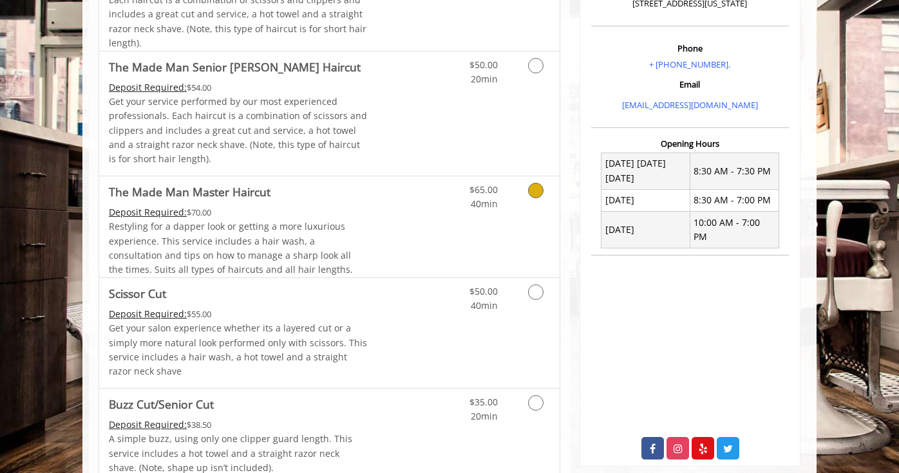
click at [539, 192] on icon "Grooming services" at bounding box center [535, 190] width 15 height 15
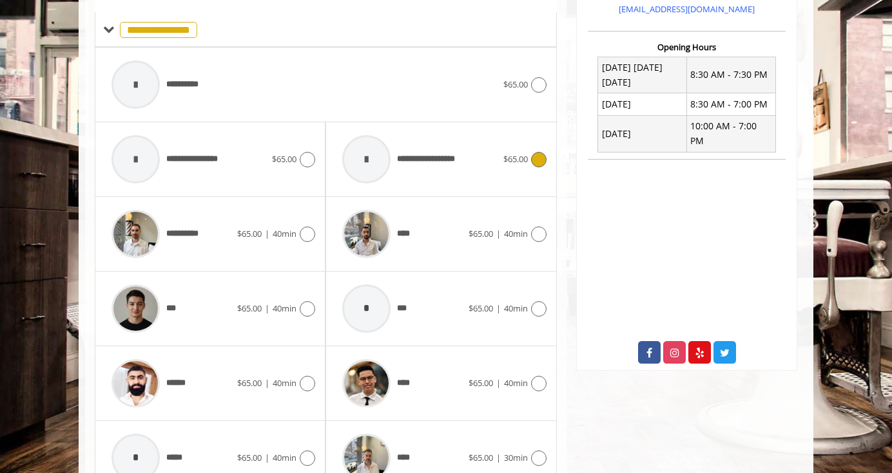
scroll to position [611, 0]
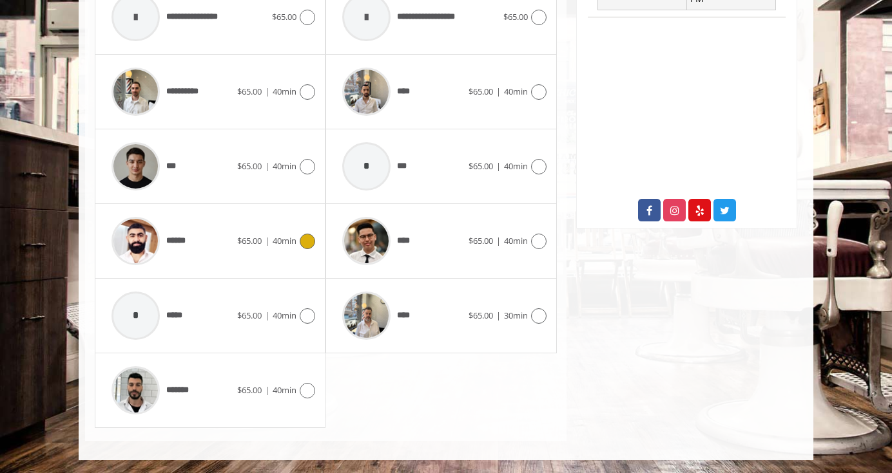
click at [301, 247] on icon at bounding box center [307, 241] width 15 height 15
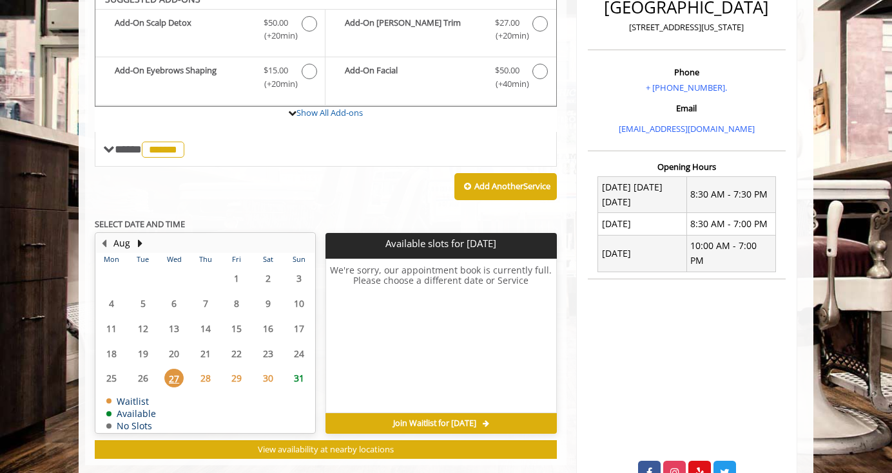
scroll to position [336, 0]
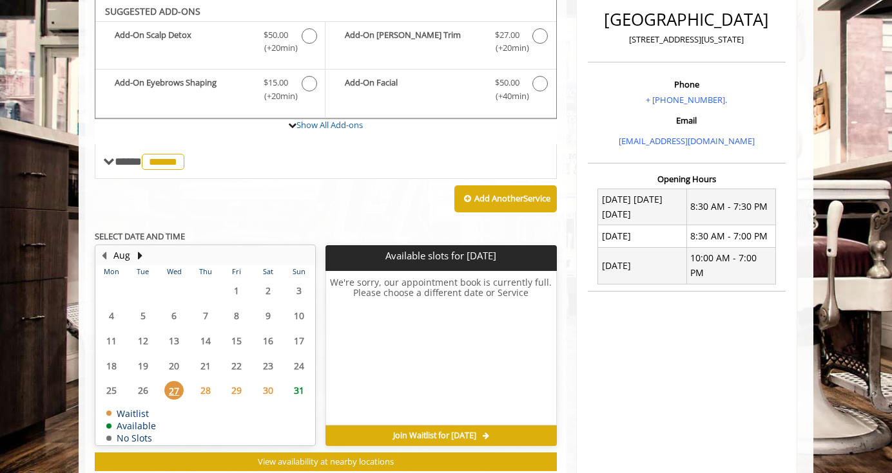
click at [296, 392] on span "31" at bounding box center [298, 390] width 19 height 19
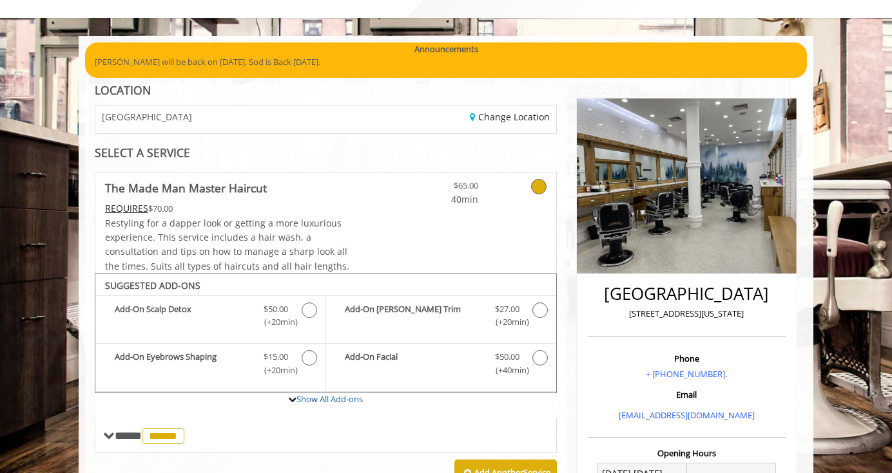
scroll to position [0, 0]
